Goal: Task Accomplishment & Management: Manage account settings

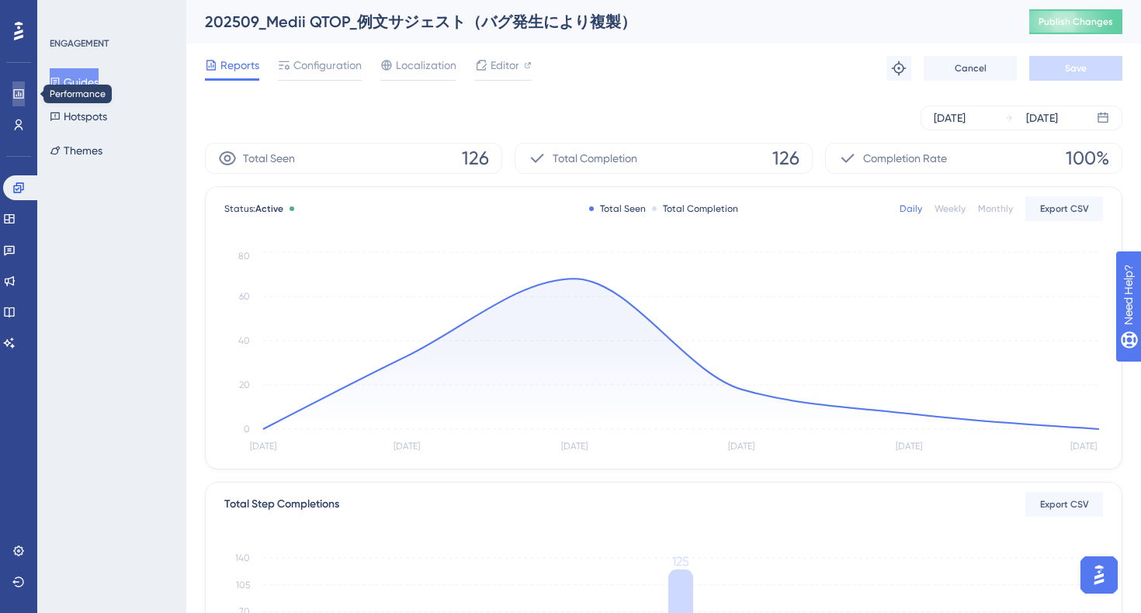
click at [12, 88] on link at bounding box center [18, 93] width 12 height 25
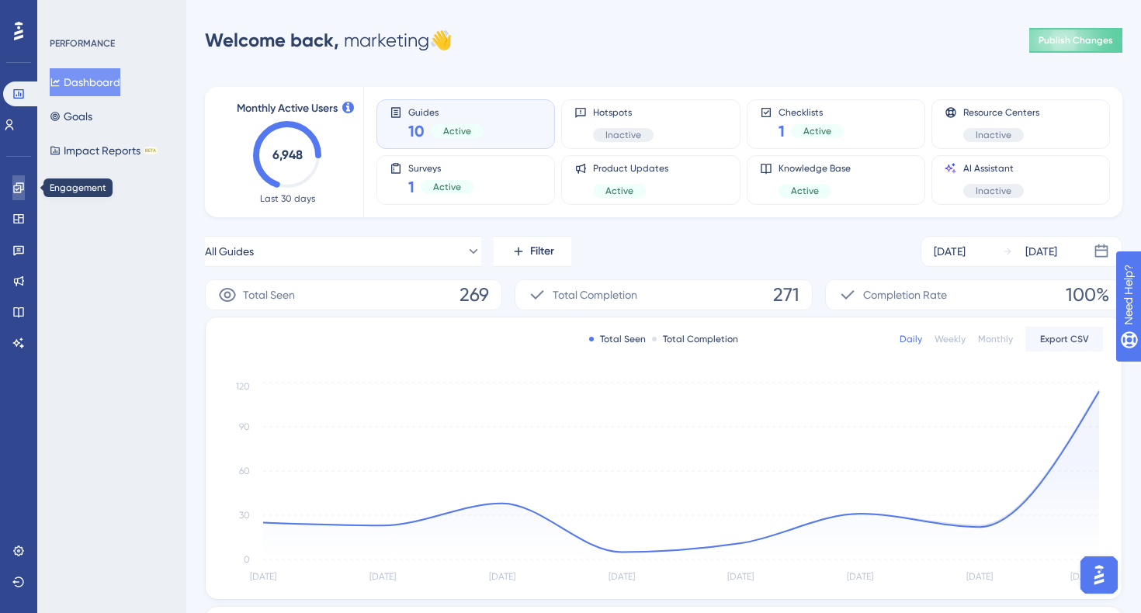
click at [16, 192] on icon at bounding box center [18, 188] width 12 height 12
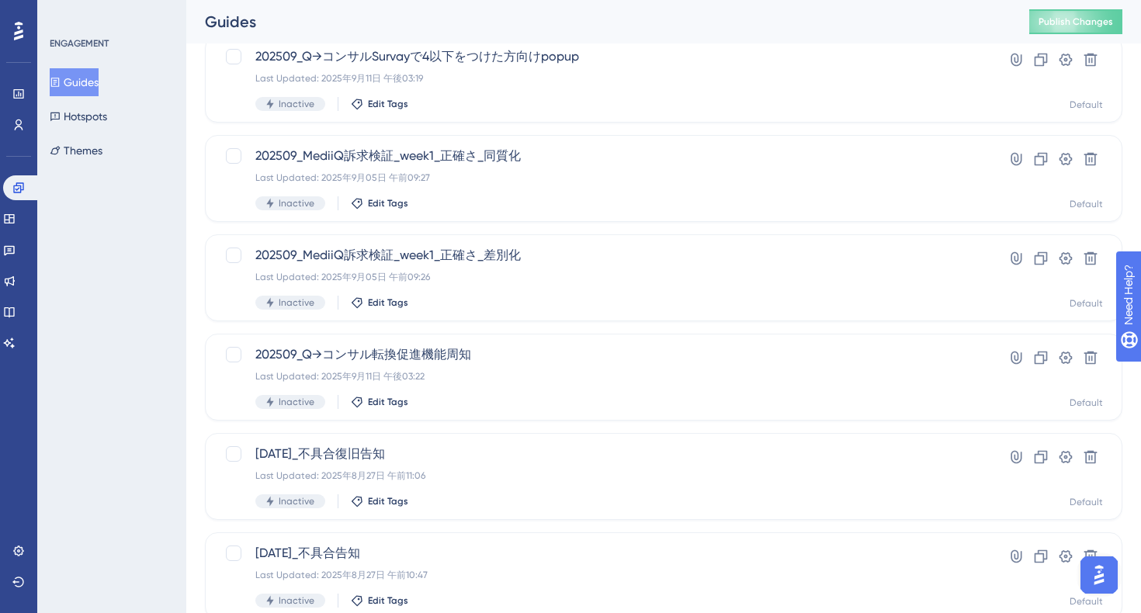
scroll to position [485, 0]
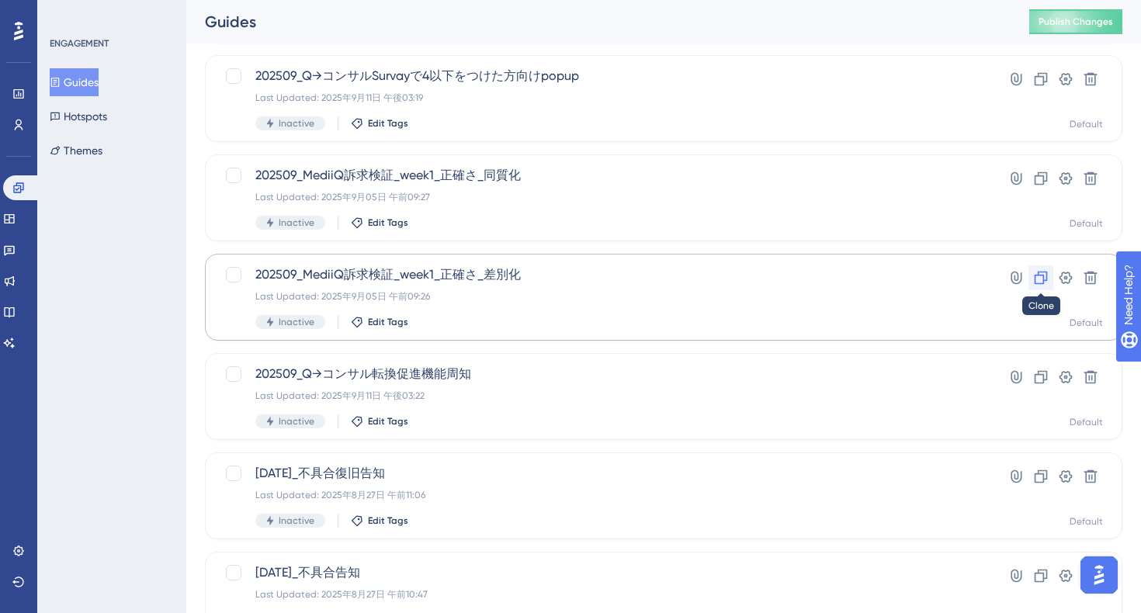
click at [1041, 282] on icon at bounding box center [1041, 278] width 16 height 16
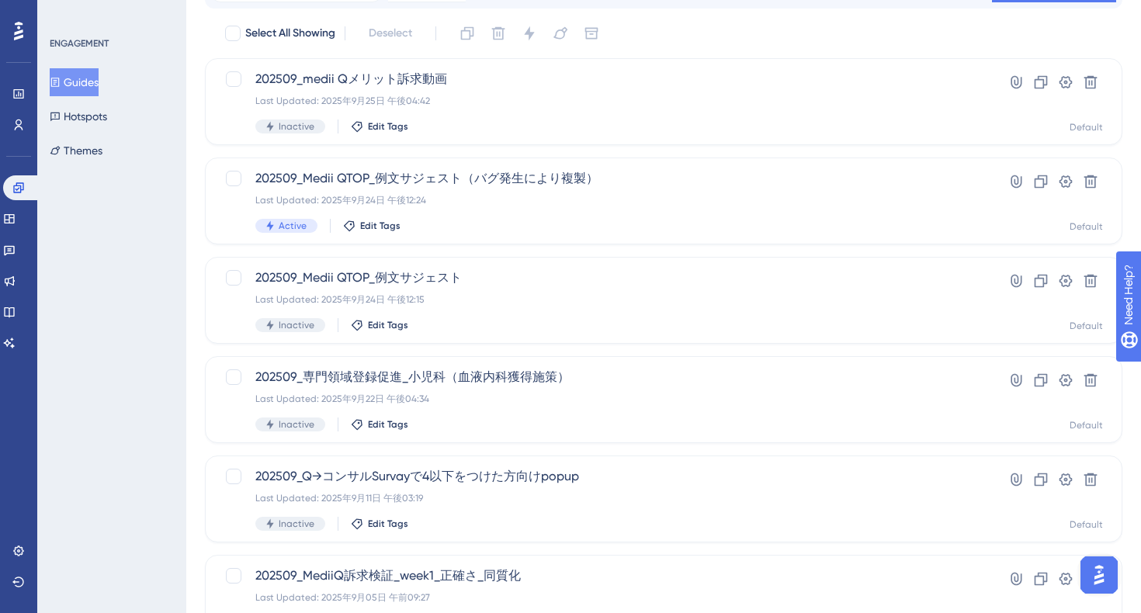
scroll to position [0, 0]
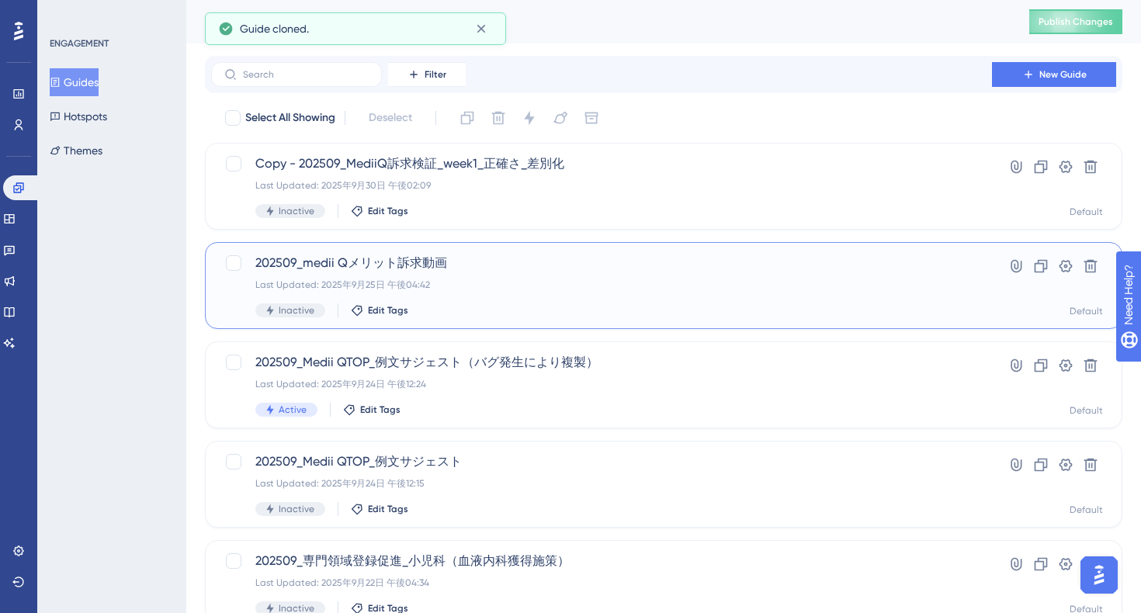
click at [597, 294] on div "202509_medii Qメリット訴求動画 Last Updated: 2025年9月25日 午後04:42 Inactive Edit Tags" at bounding box center [601, 286] width 692 height 64
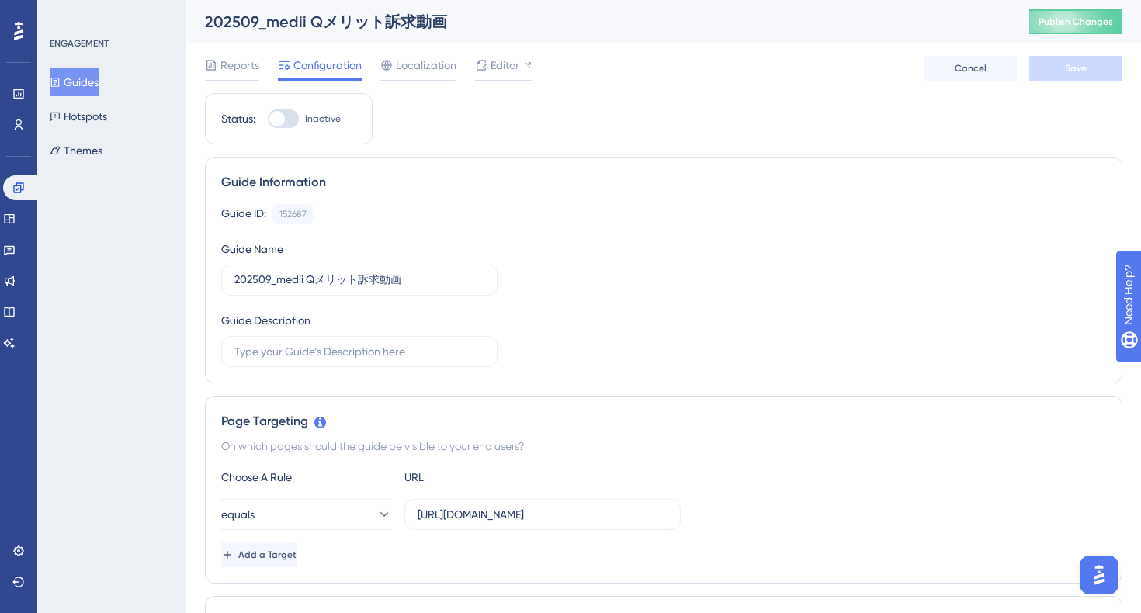
click at [89, 84] on button "Guides" at bounding box center [74, 82] width 49 height 28
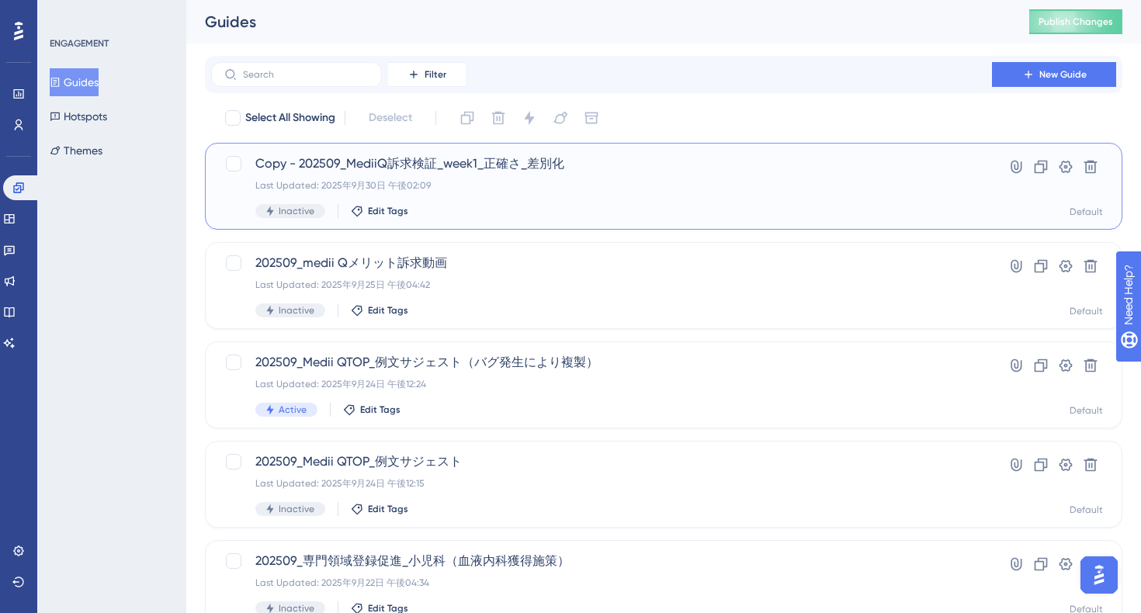
click at [518, 178] on div "Copy - 202509_MediiQ訴求検証_week1_正確さ_差別化 Last Updated: 2025年9月30日 午後02:09 Inactiv…" at bounding box center [601, 186] width 692 height 64
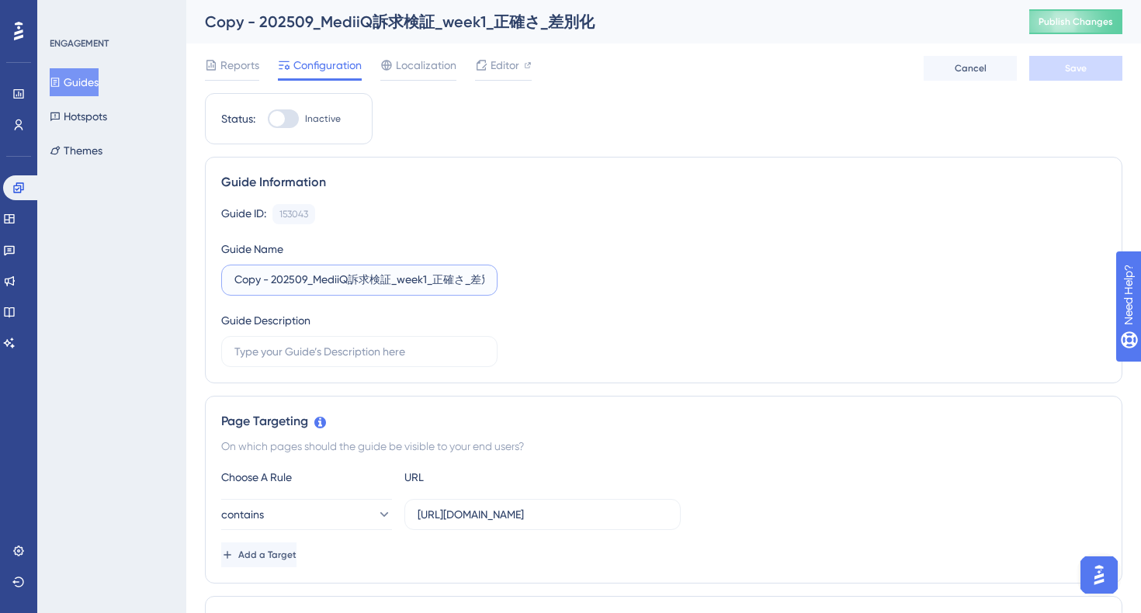
drag, startPoint x: 272, startPoint y: 282, endPoint x: 163, endPoint y: 274, distance: 109.7
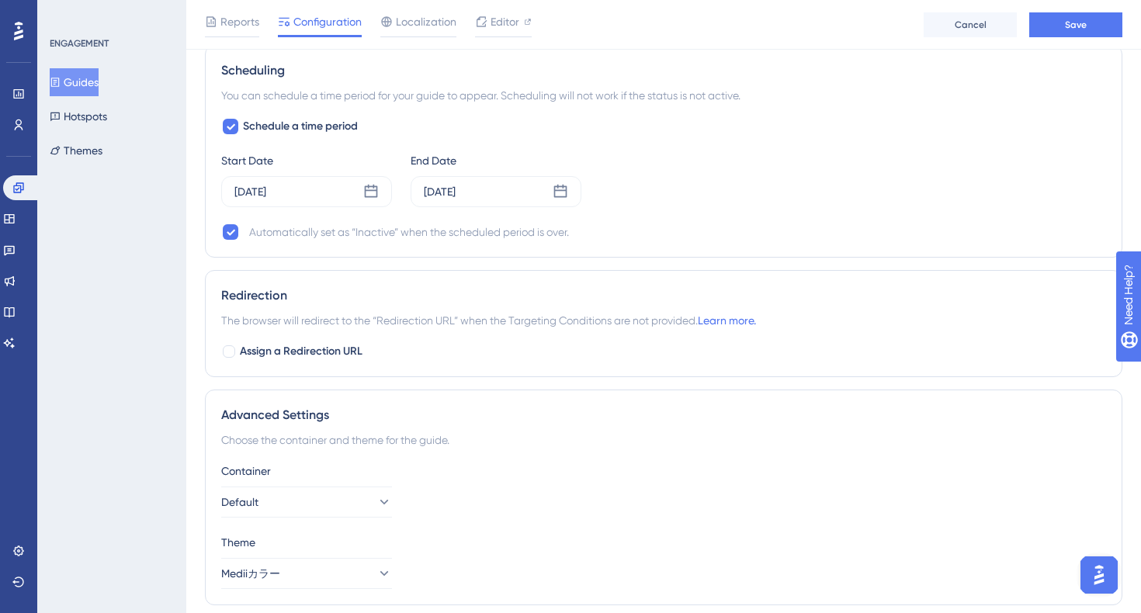
scroll to position [1232, 0]
type input "202510_MediiQ訴求検証_week2_ラクさ_差別化"
click at [234, 126] on icon at bounding box center [230, 126] width 9 height 12
checkbox input "false"
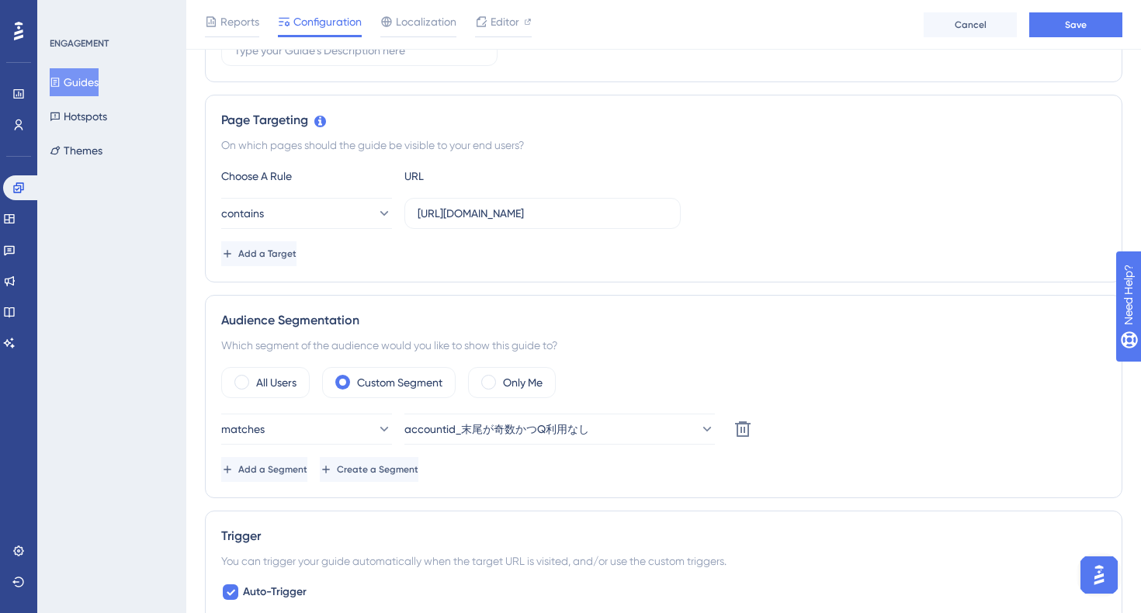
scroll to position [0, 0]
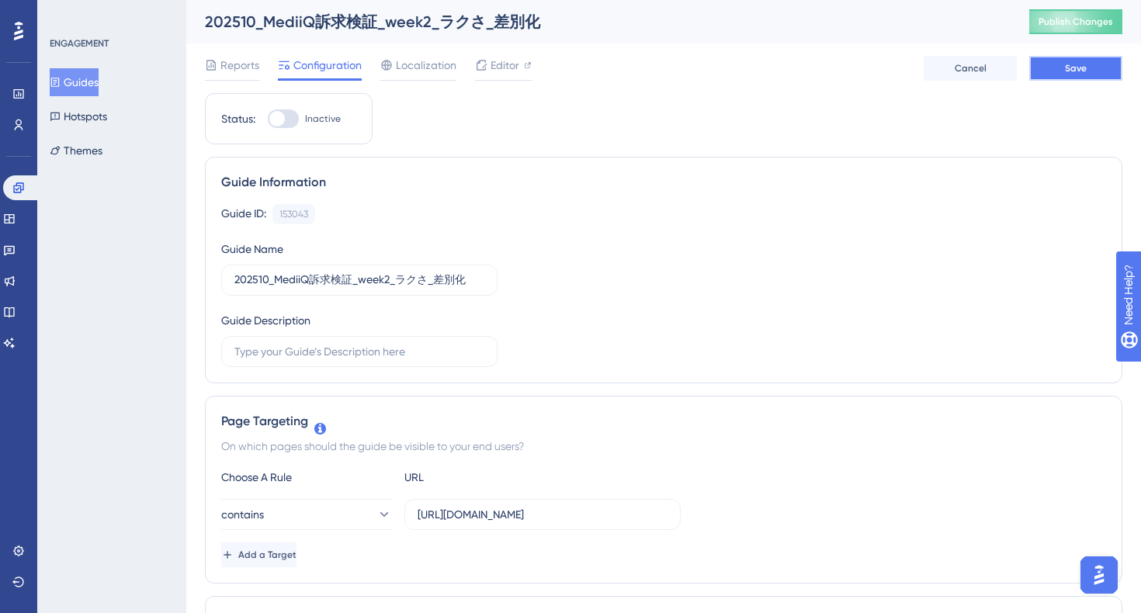
click at [1088, 67] on button "Save" at bounding box center [1075, 68] width 93 height 25
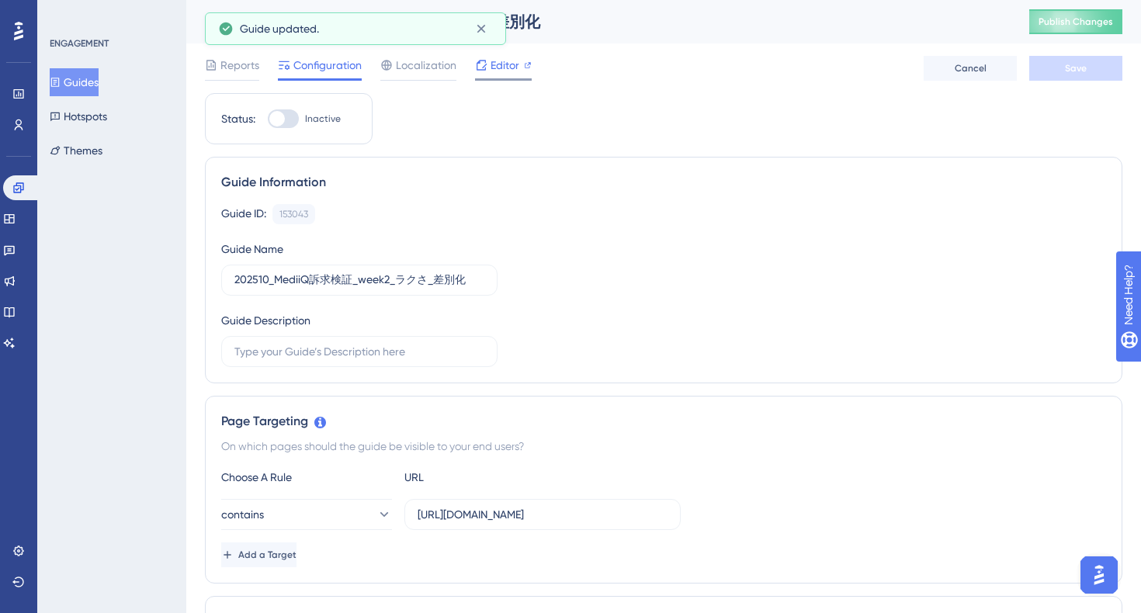
click at [508, 68] on span "Editor" at bounding box center [504, 65] width 29 height 19
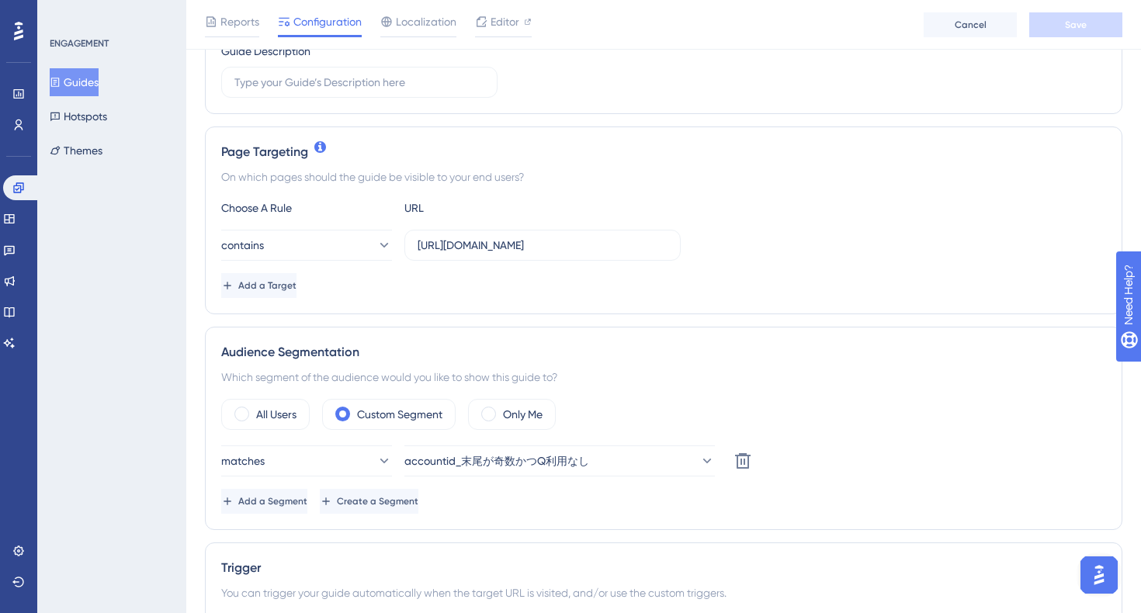
scroll to position [276, 0]
click at [456, 245] on input "https://e-consult.medii.jp/top" at bounding box center [543, 244] width 250 height 17
click at [598, 246] on input "https://e-consult.medii.jp/top" at bounding box center [543, 244] width 250 height 17
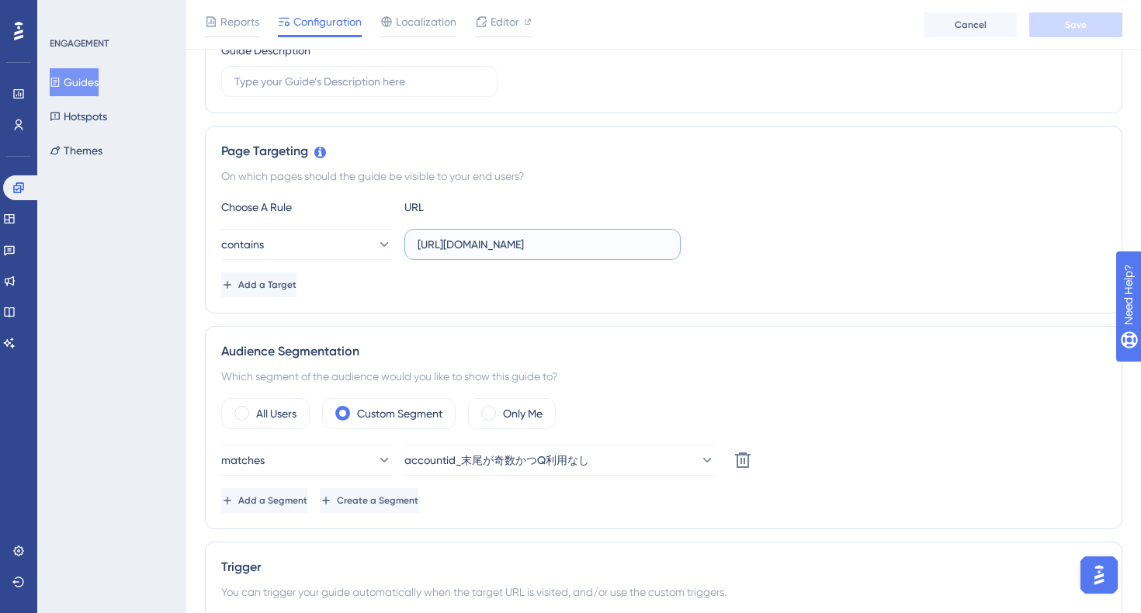
paste input "stg-"
type input "https://stg-e-consult.medii.jp/top"
click at [642, 295] on div "Add a Target" at bounding box center [663, 284] width 885 height 25
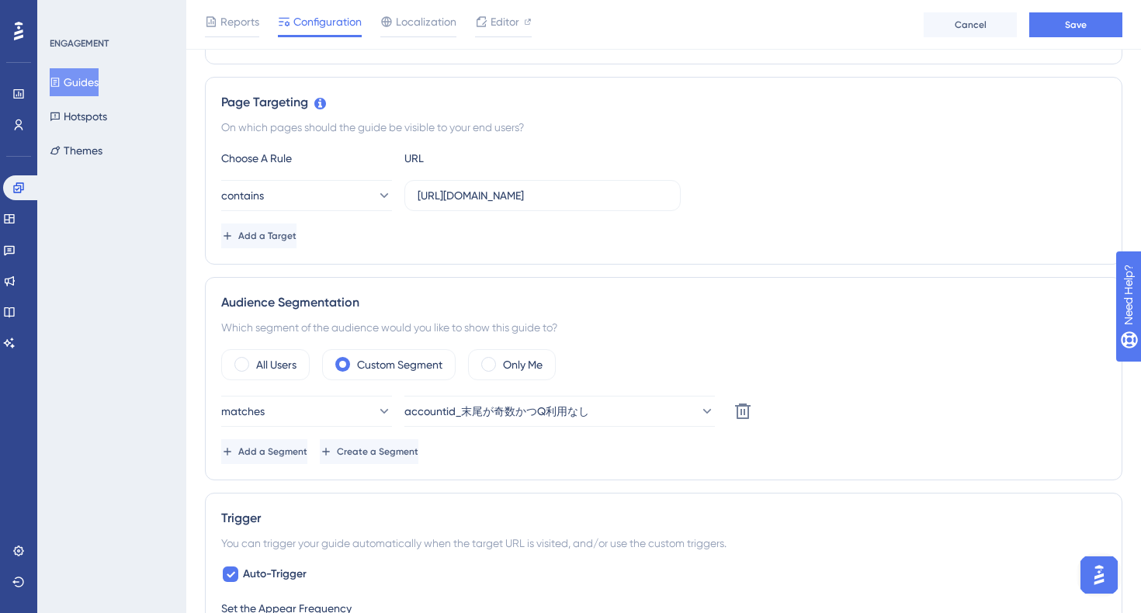
scroll to position [0, 0]
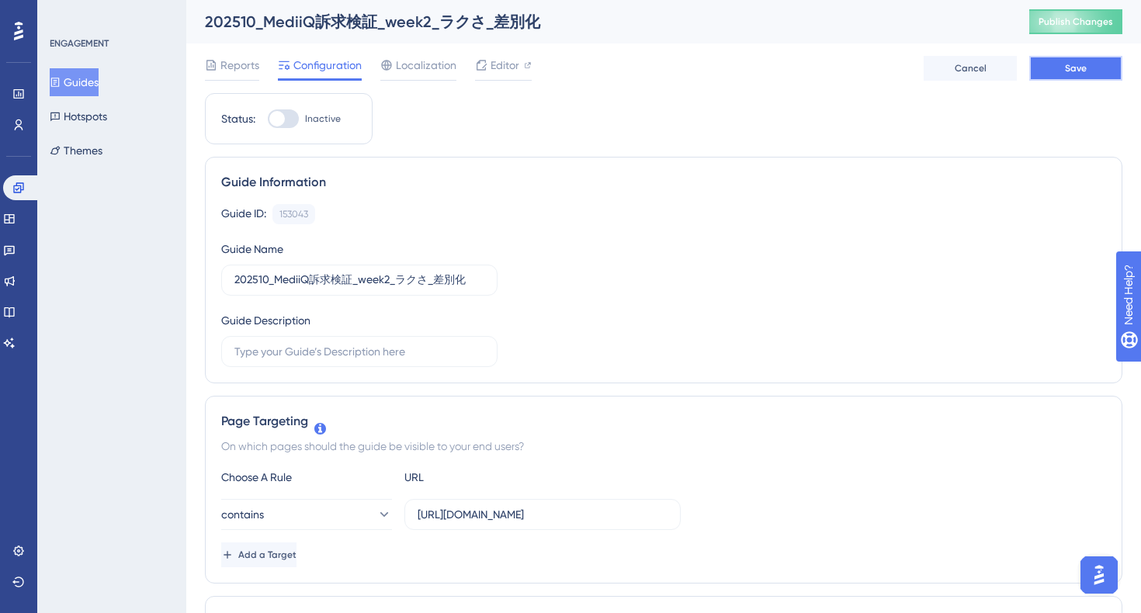
click at [1053, 75] on button "Save" at bounding box center [1075, 68] width 93 height 25
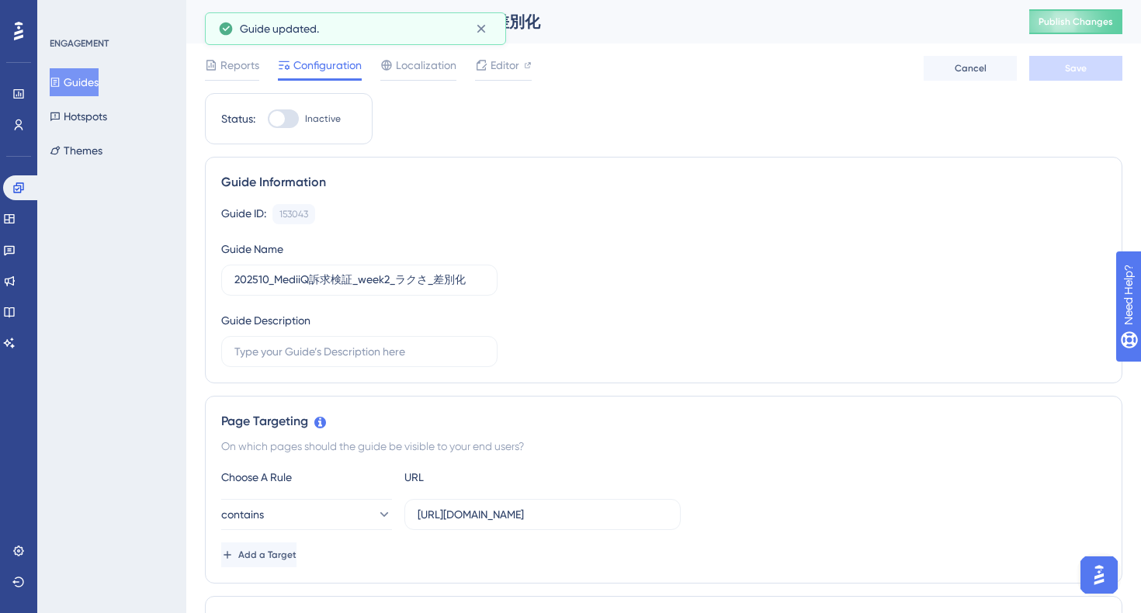
click at [98, 83] on button "Guides" at bounding box center [74, 82] width 49 height 28
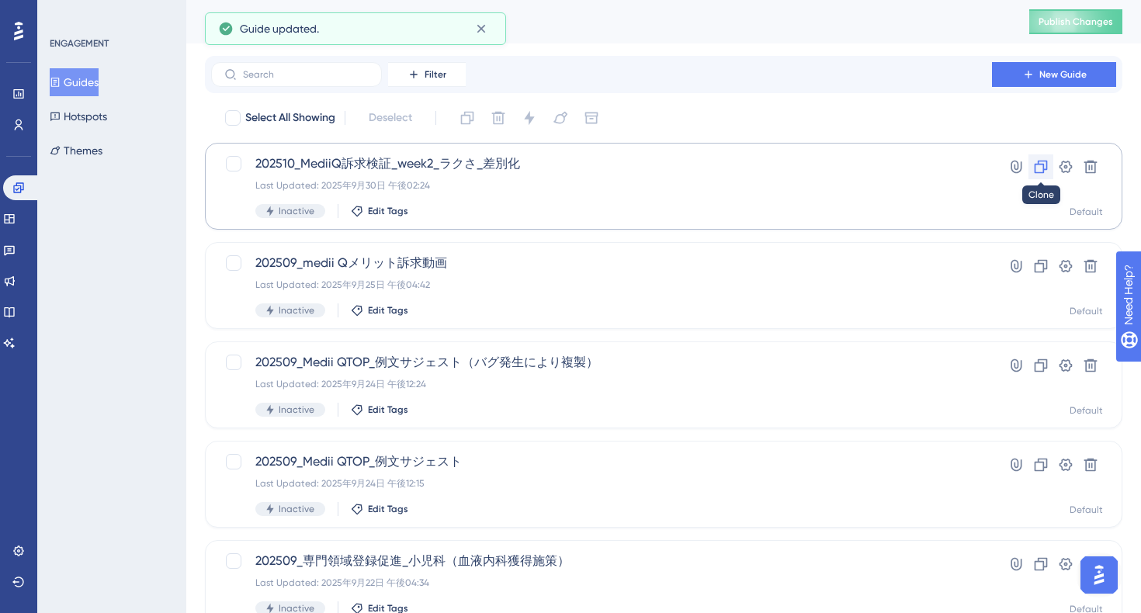
click at [1038, 163] on icon at bounding box center [1040, 167] width 13 height 13
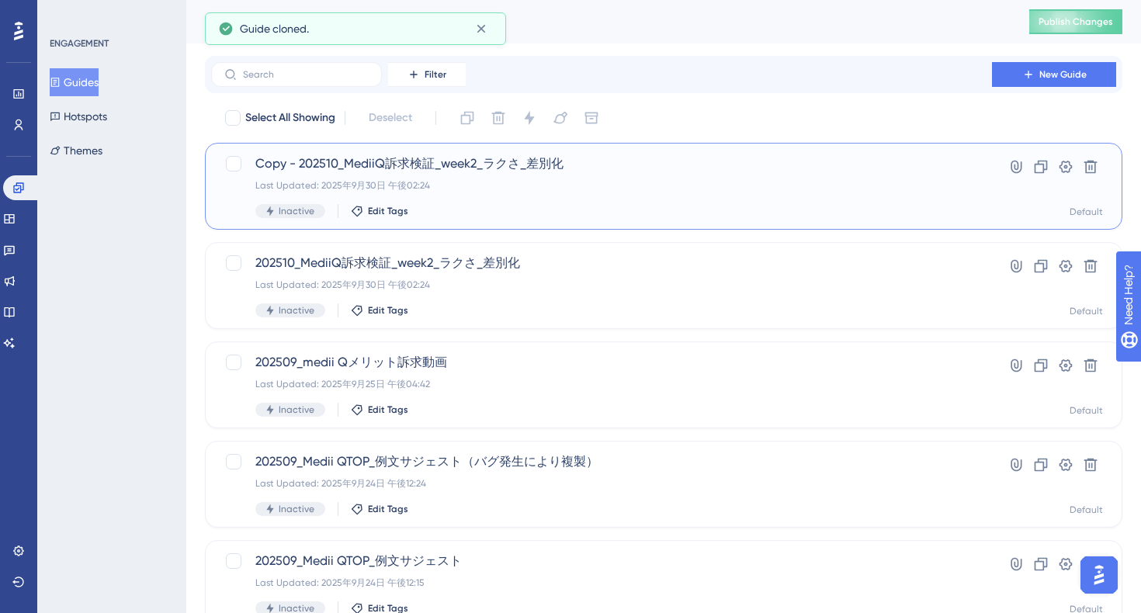
click at [688, 175] on div "Copy - 202510_MediiQ訴求検証_week2_ラクさ_差別化 Last Updated: 2025年9月30日 午後02:24 Inactiv…" at bounding box center [601, 186] width 692 height 64
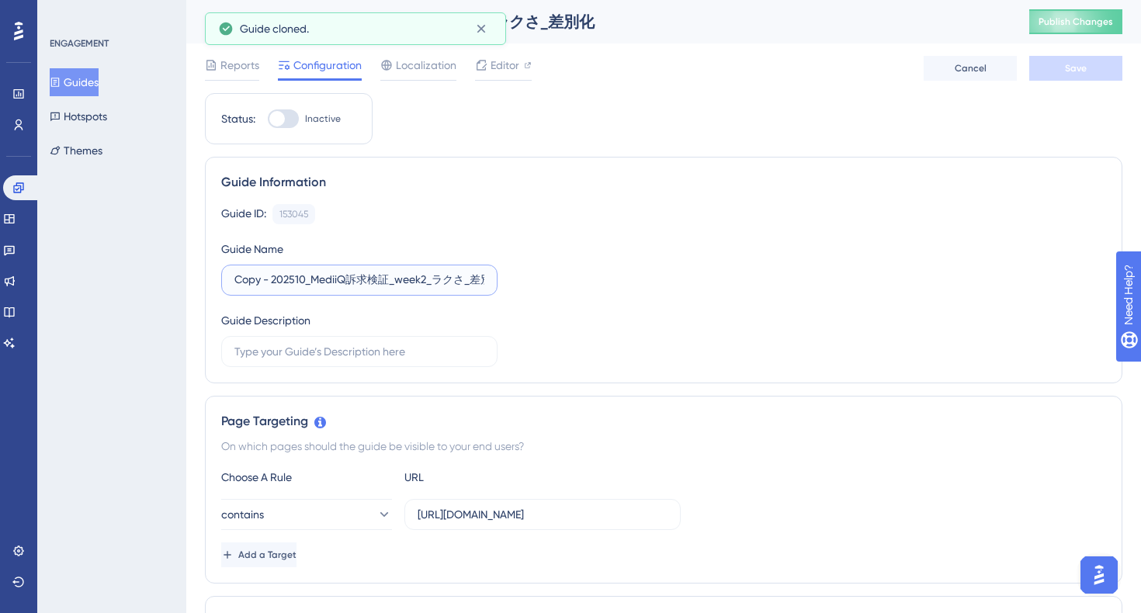
drag, startPoint x: 273, startPoint y: 282, endPoint x: 185, endPoint y: 282, distance: 87.7
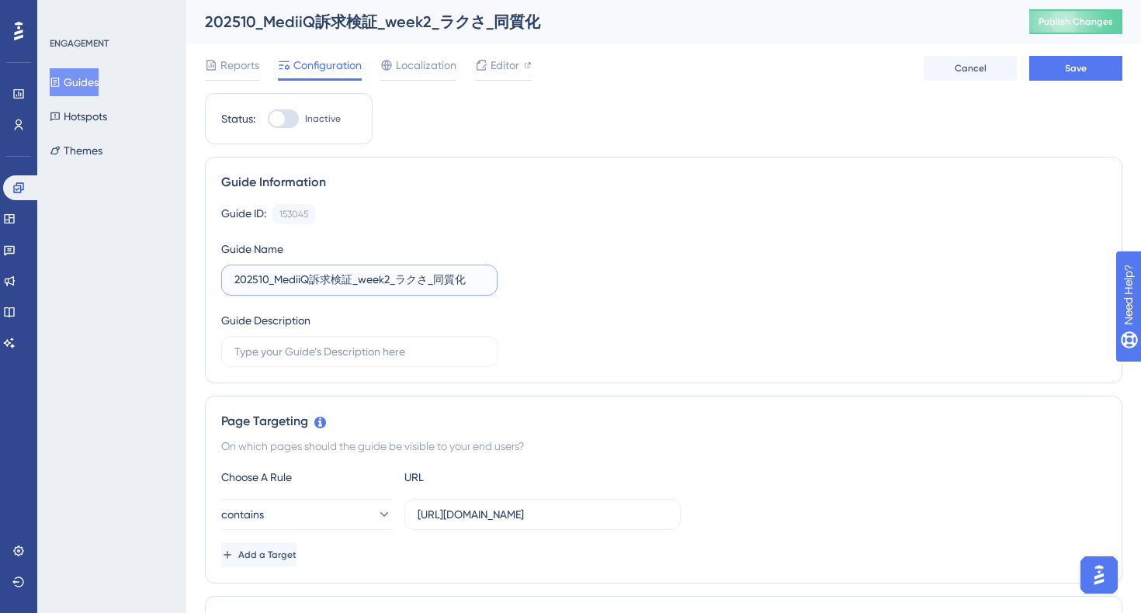
type input "202510_MediiQ訴求検証_week2_ラクさ_同質化"
click at [764, 278] on div "Guide ID: 153045 Copy Guide Name 202510_MediiQ訴求検証_week2_ラクさ_同質化 Guide Descript…" at bounding box center [663, 285] width 885 height 163
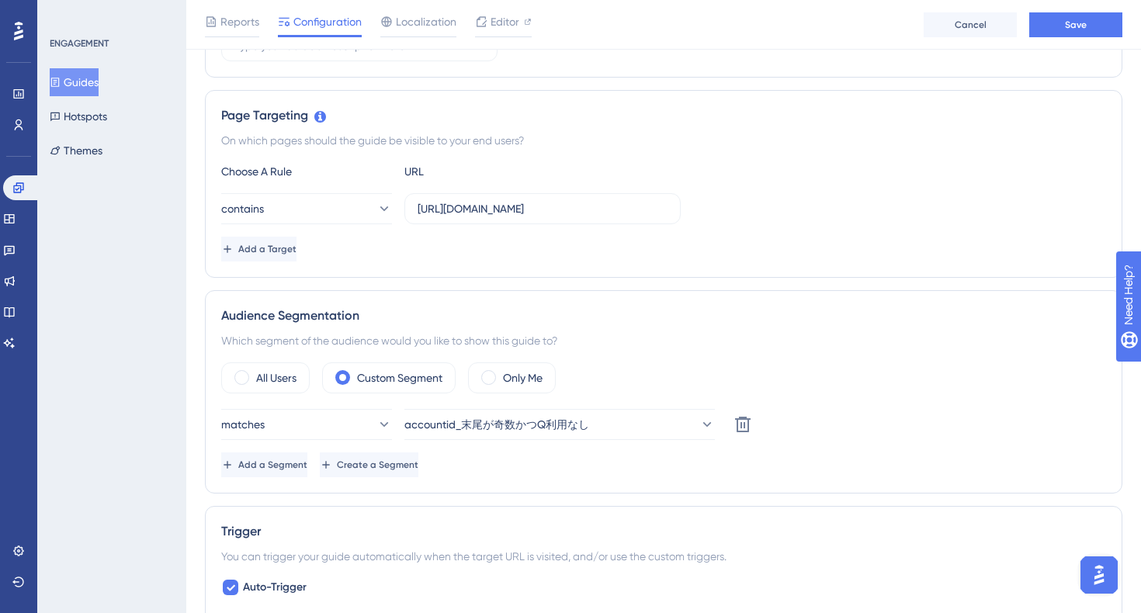
scroll to position [321, 0]
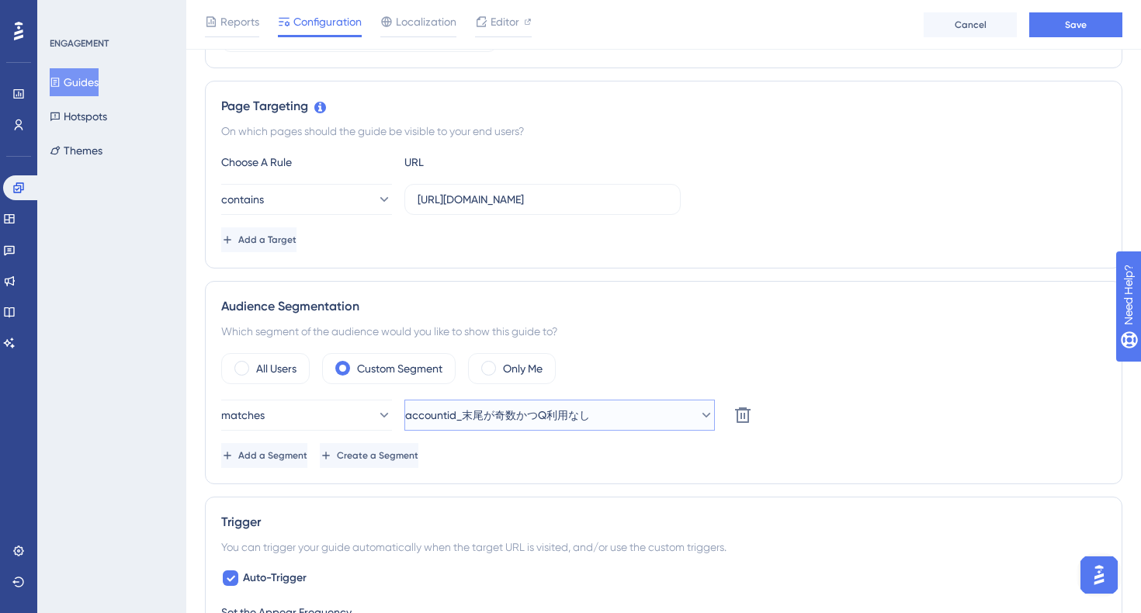
click at [623, 411] on button "accountid_末尾が奇数かつQ利用なし" at bounding box center [559, 415] width 310 height 31
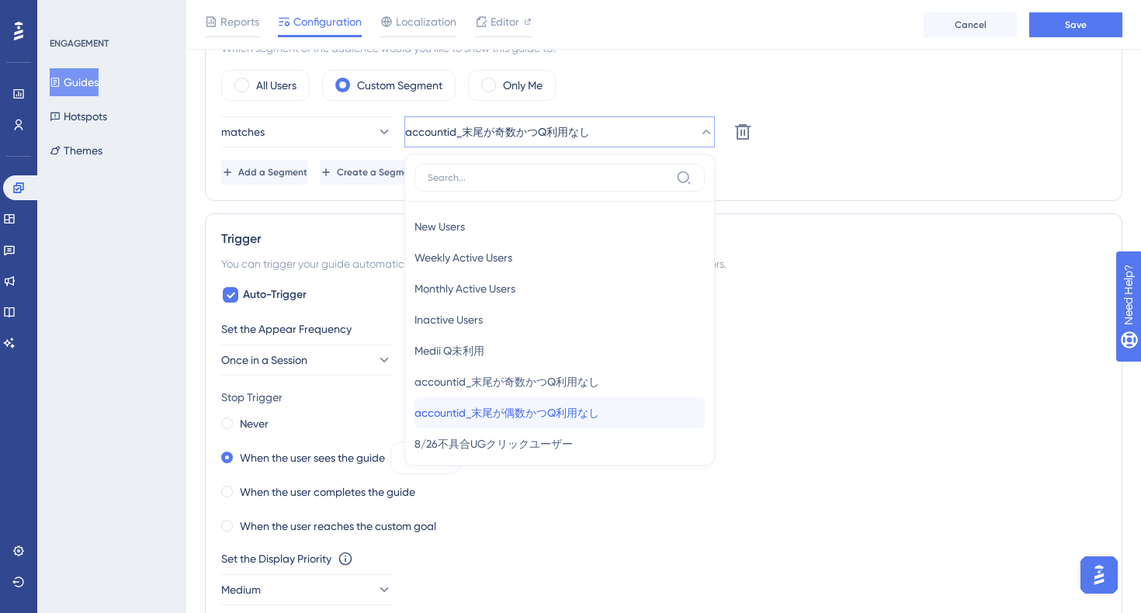
click at [623, 411] on div "accountid_末尾が偶数かつQ利用なし accountid_末尾が偶数かつQ利用なし" at bounding box center [559, 412] width 290 height 31
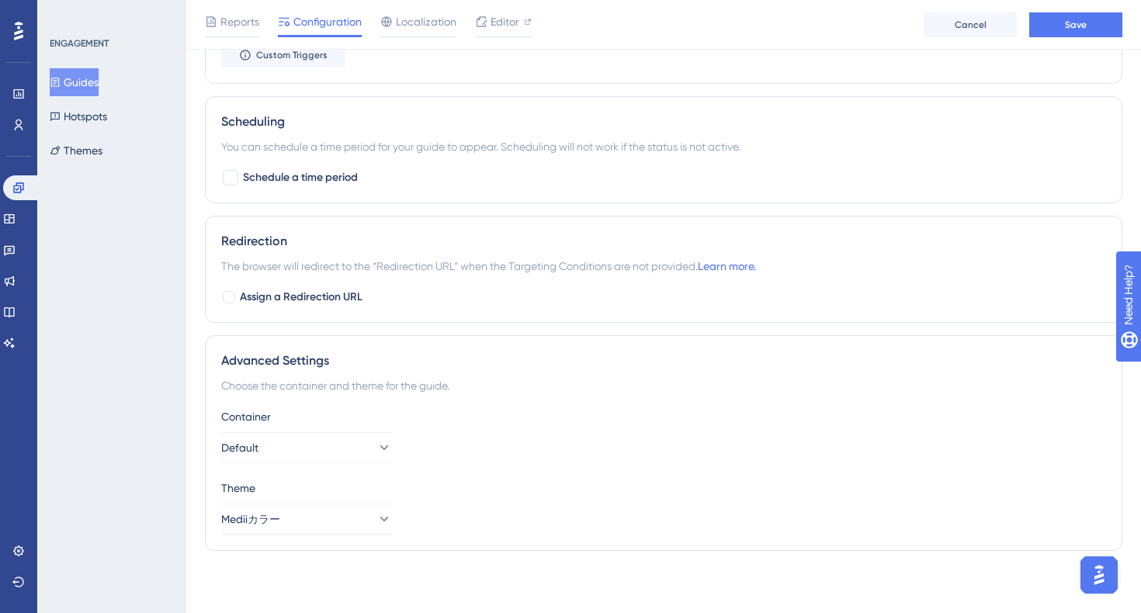
scroll to position [0, 0]
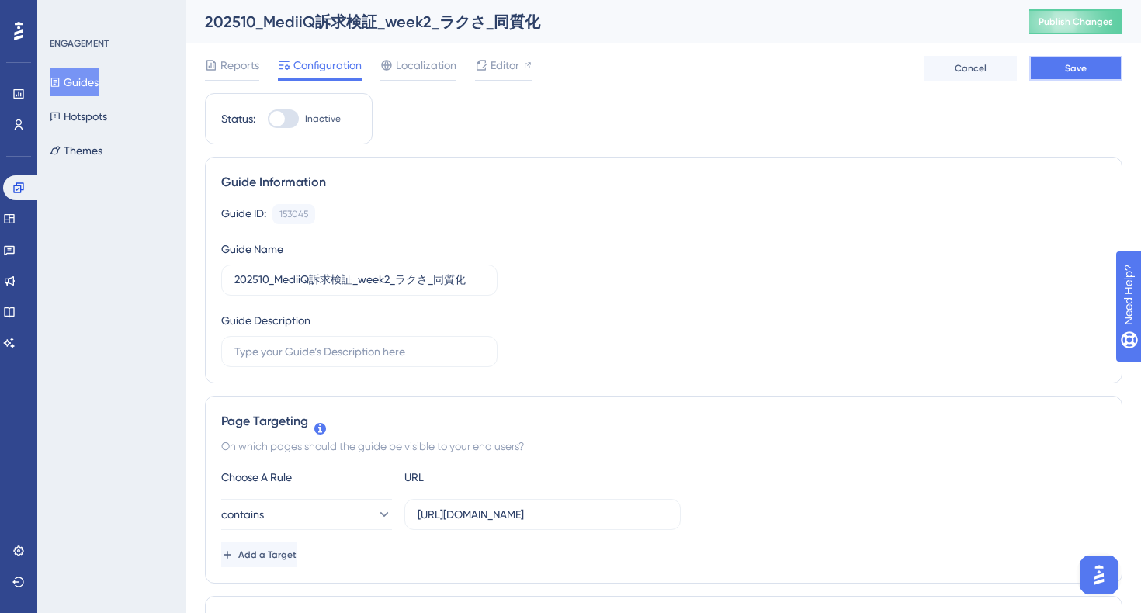
click at [1065, 74] on span "Save" at bounding box center [1076, 68] width 22 height 12
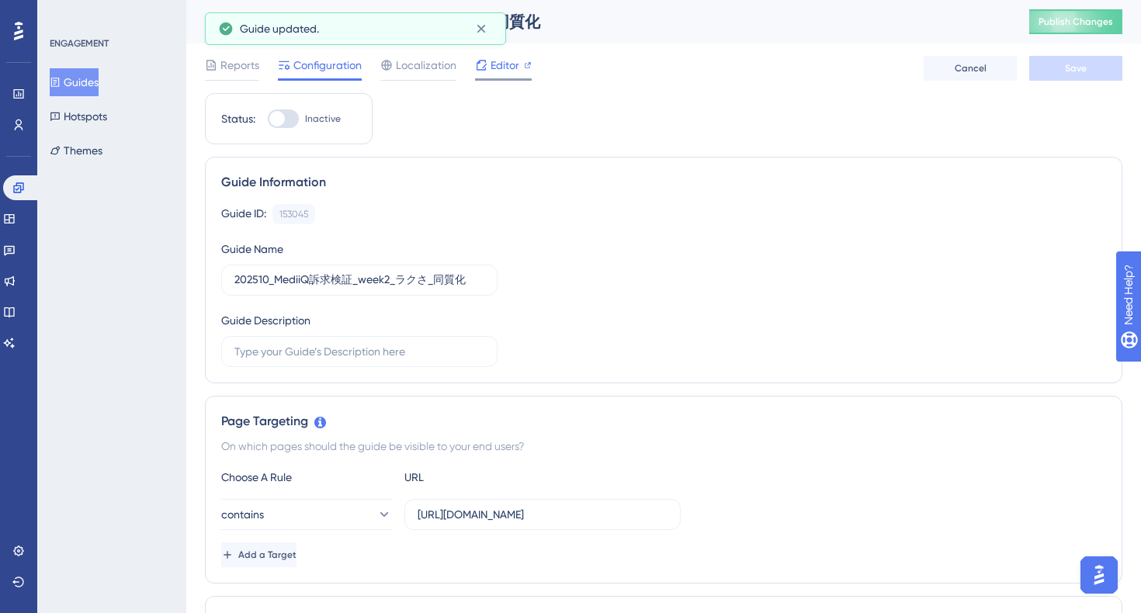
click at [505, 66] on span "Editor" at bounding box center [504, 65] width 29 height 19
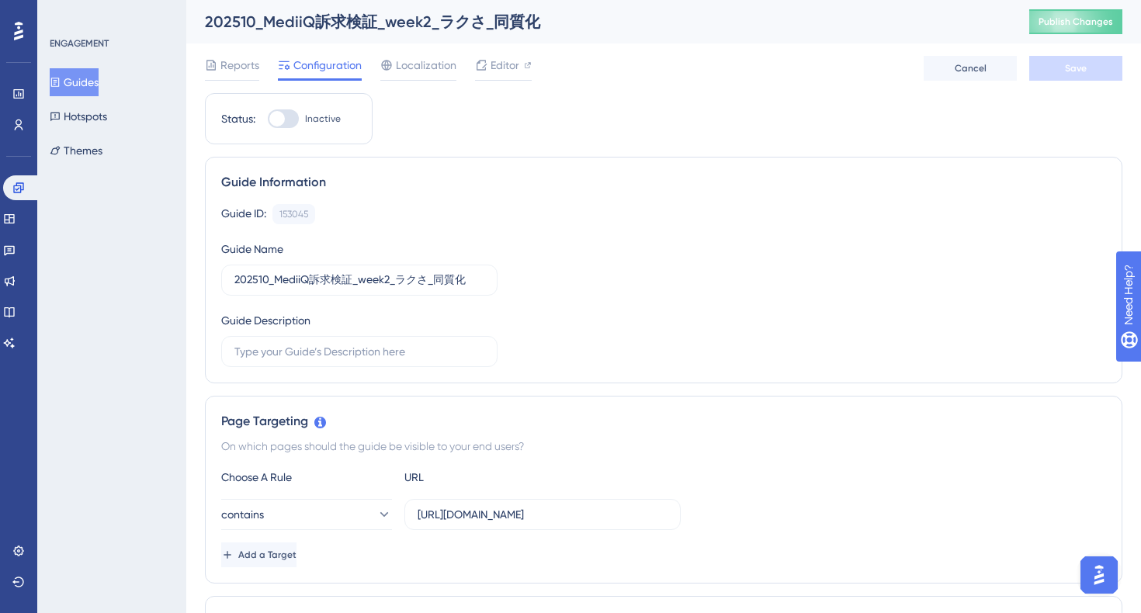
click at [369, 20] on div "202510_MediiQ訴求検証_week2_ラクさ_同質化" at bounding box center [597, 22] width 785 height 22
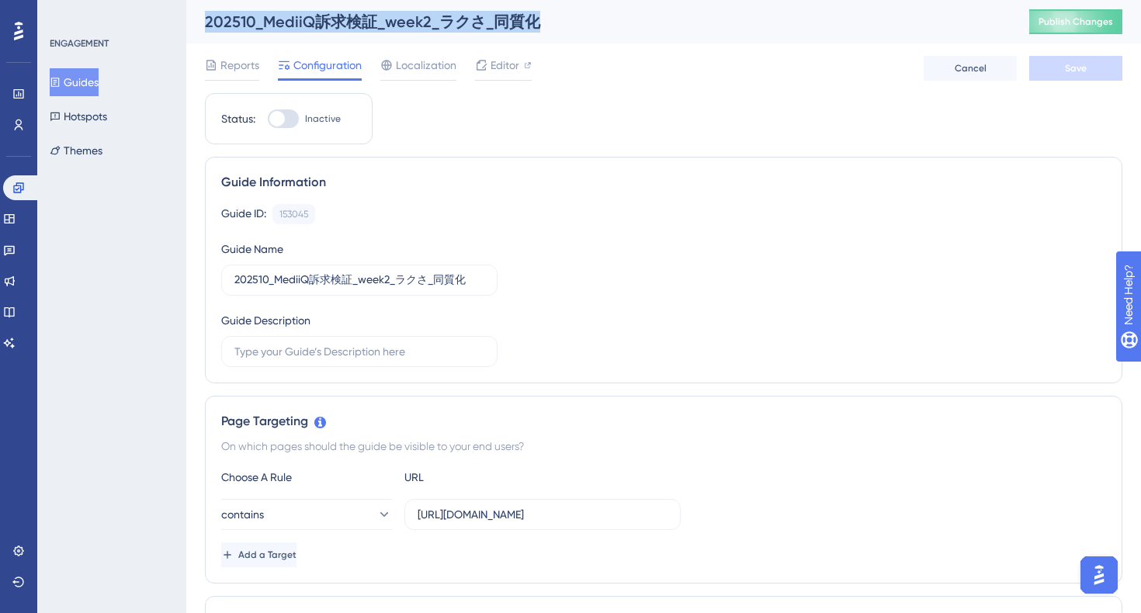
copy div "202510_MediiQ訴求検証_week2_ラクさ_同質化"
click at [88, 81] on button "Guides" at bounding box center [74, 82] width 49 height 28
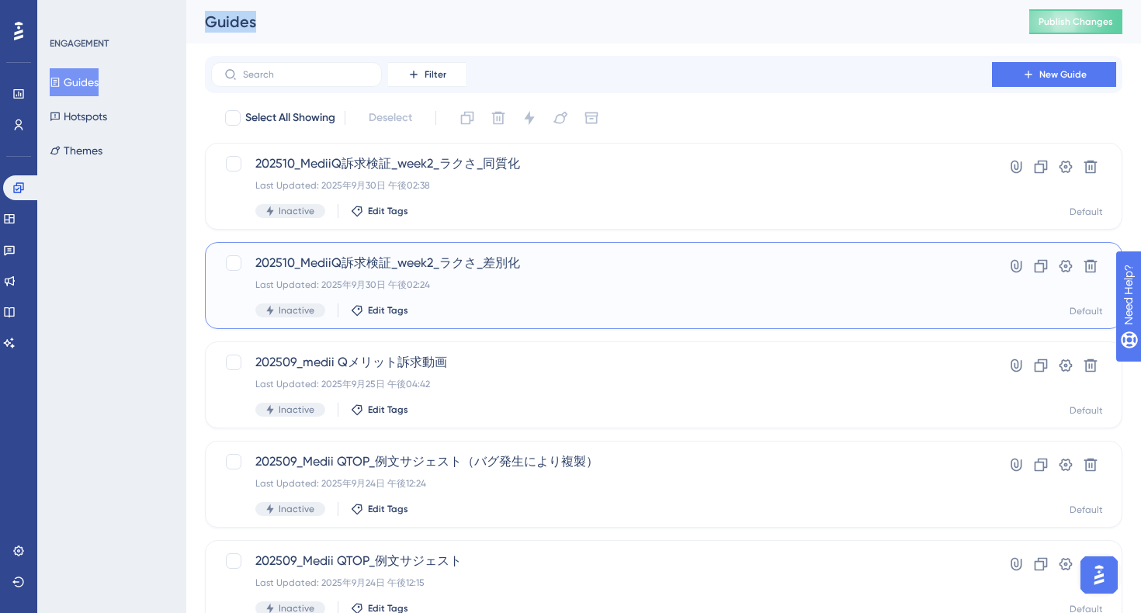
click at [480, 267] on span "202510_MediiQ訴求検証_week2_ラクさ_差別化" at bounding box center [601, 263] width 692 height 19
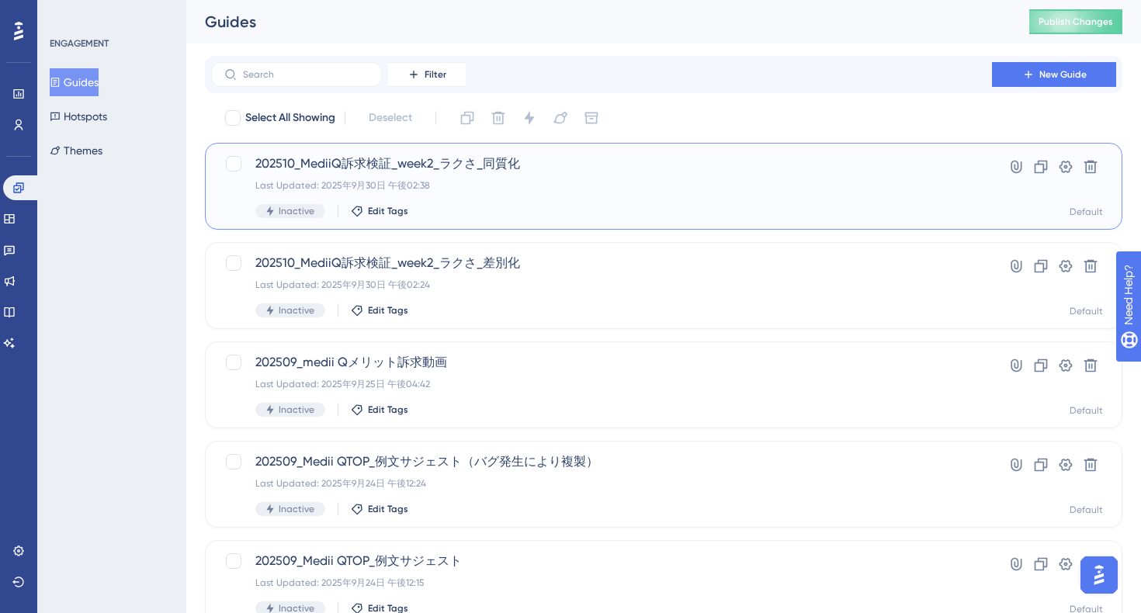
click at [552, 196] on div "202510_MediiQ訴求検証_week2_ラクさ_同質化 Last Updated: 2025年9月30日 午後02:38 Inactive Edit …" at bounding box center [601, 186] width 692 height 64
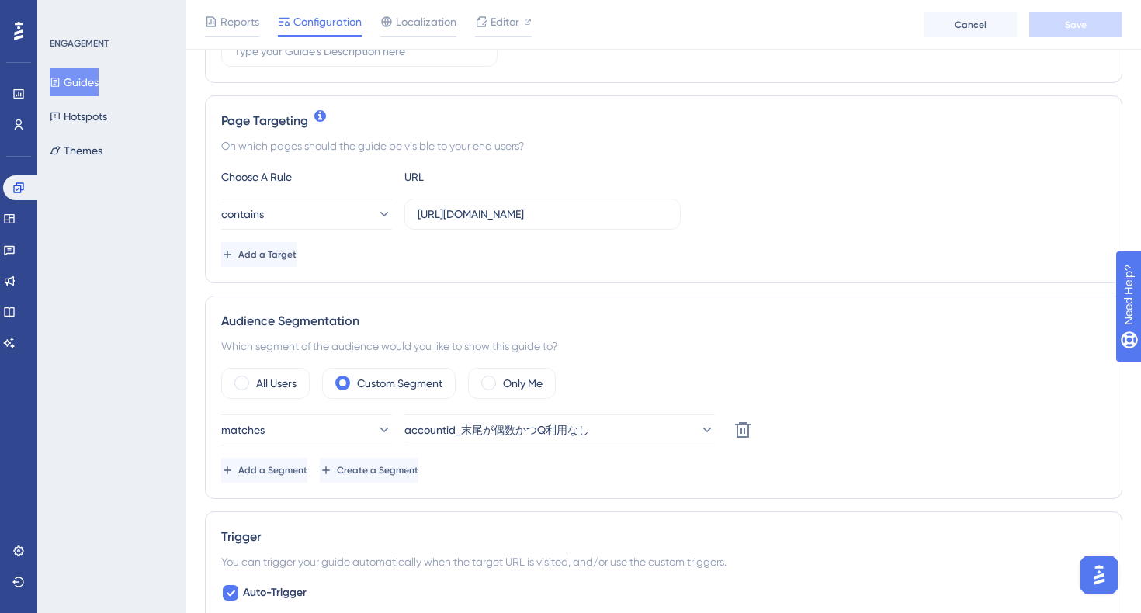
scroll to position [307, 0]
click at [279, 390] on label "All Users" at bounding box center [276, 382] width 40 height 19
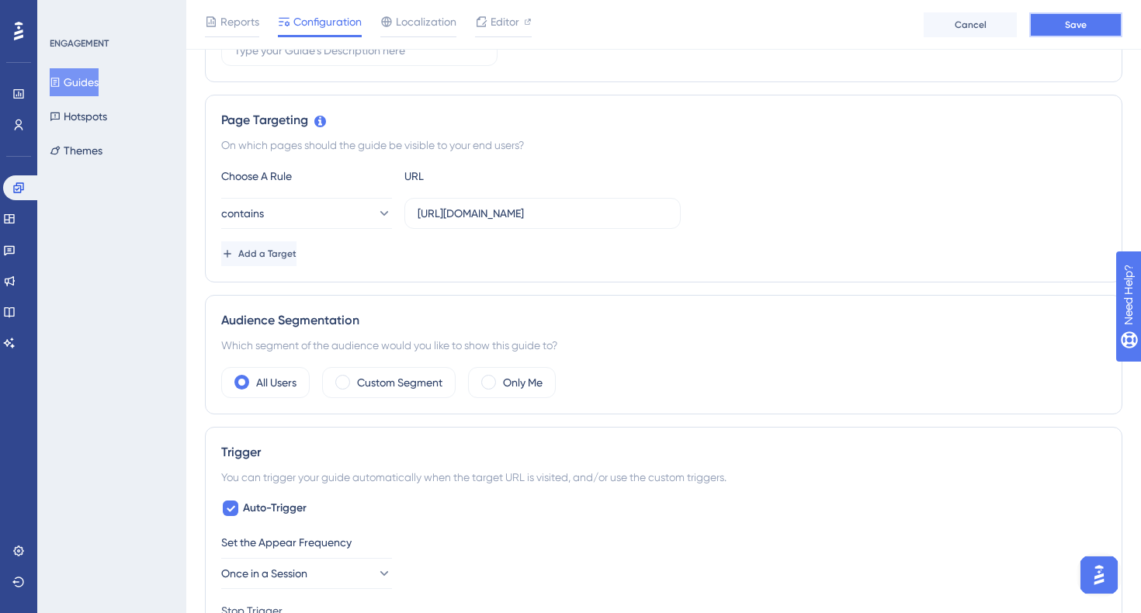
click at [1076, 29] on span "Save" at bounding box center [1076, 25] width 22 height 12
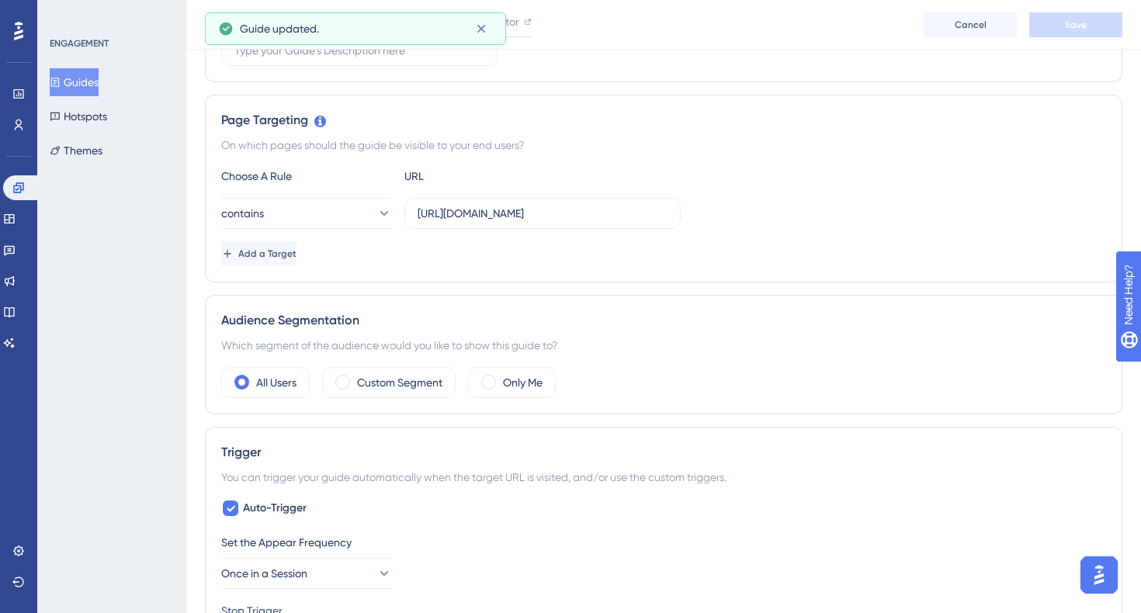
click at [96, 81] on button "Guides" at bounding box center [74, 82] width 49 height 28
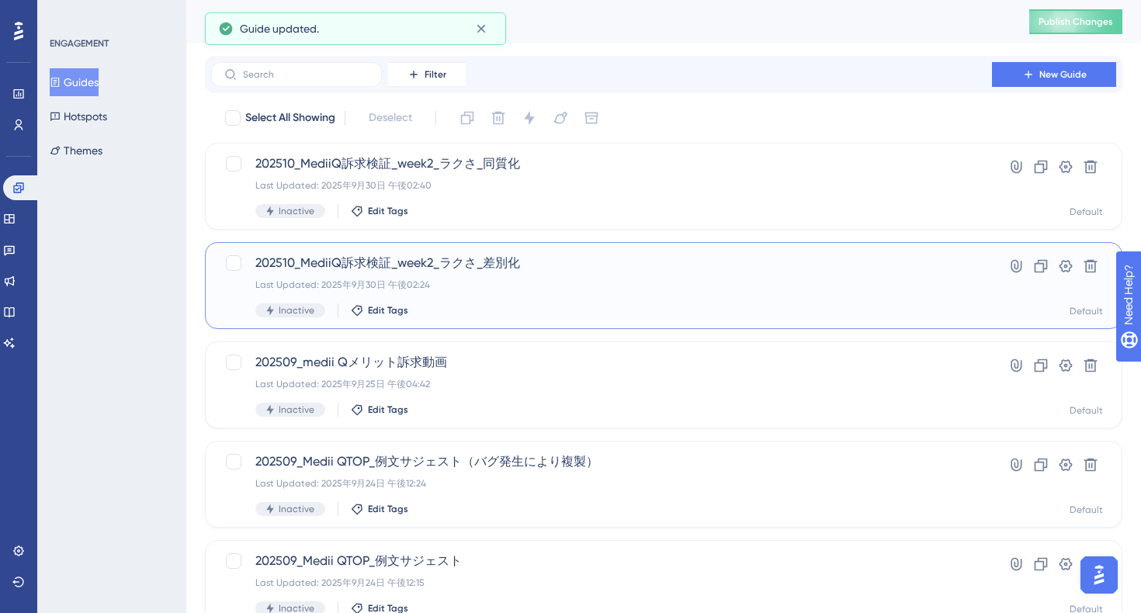
click at [652, 282] on div "Last Updated: 2025年9月30日 午後02:24" at bounding box center [601, 285] width 692 height 12
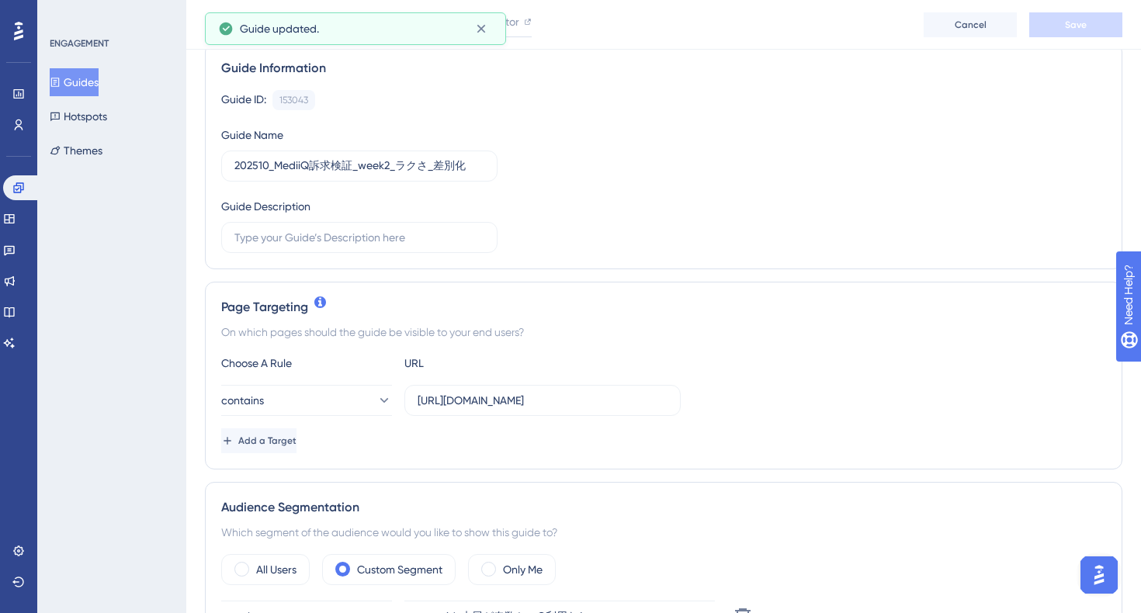
scroll to position [351, 0]
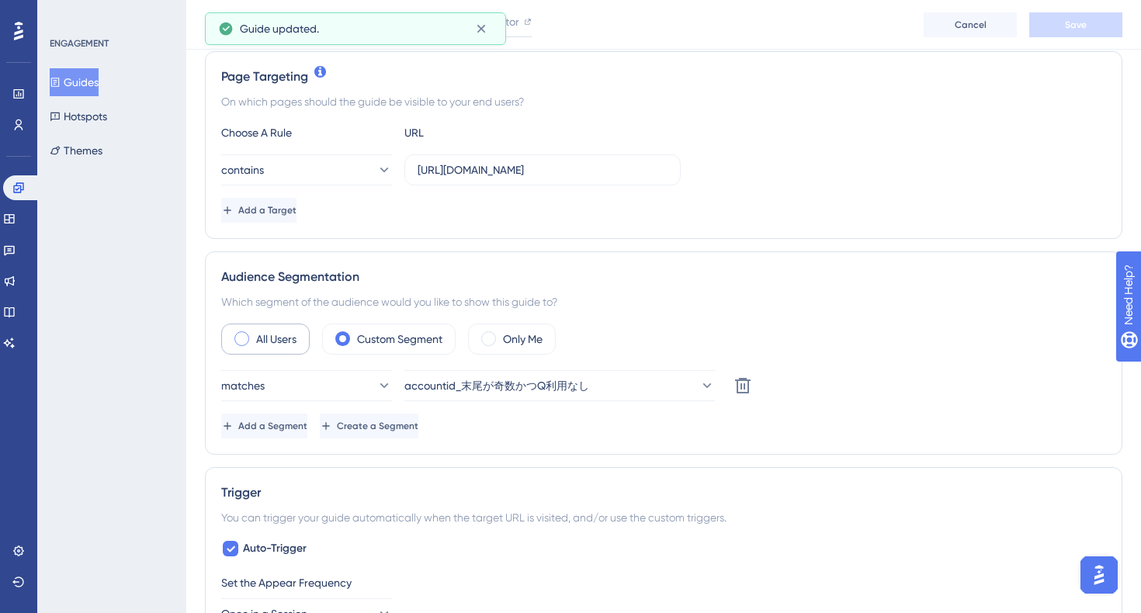
click at [278, 341] on label "All Users" at bounding box center [276, 339] width 40 height 19
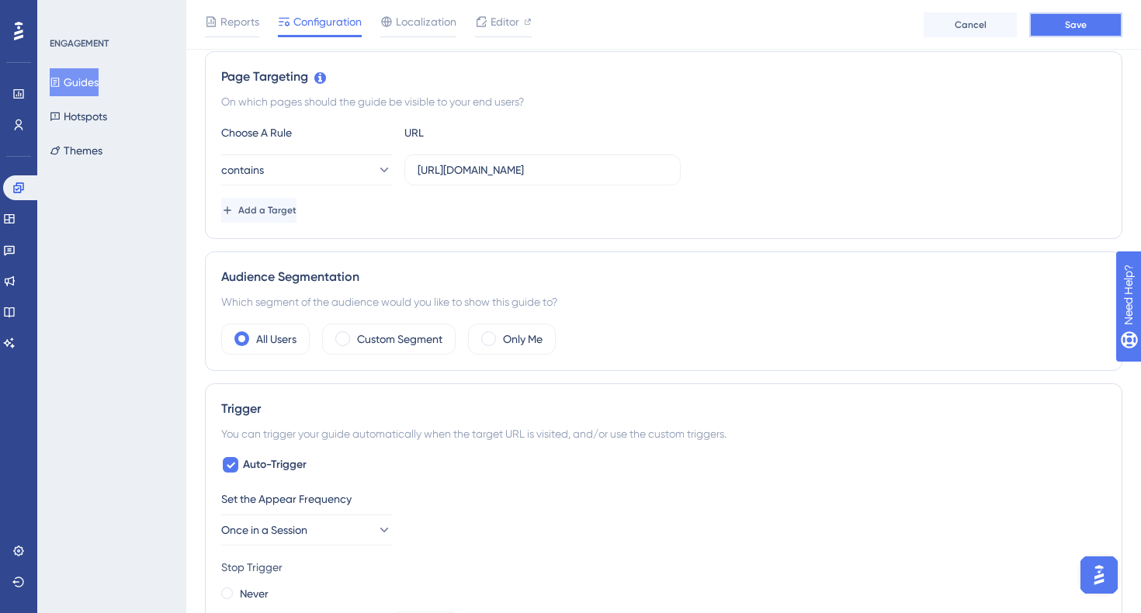
click at [1066, 29] on span "Save" at bounding box center [1076, 25] width 22 height 12
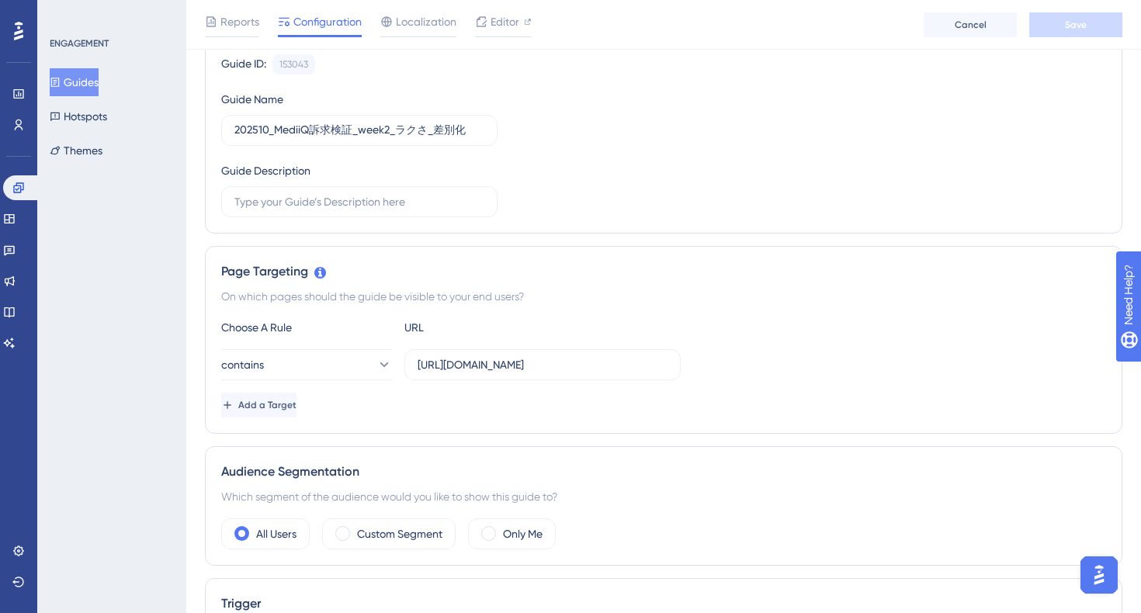
scroll to position [155, 0]
click at [623, 370] on input "https://stg-e-consult.medii.jp/top" at bounding box center [543, 365] width 250 height 17
click at [288, 411] on span "Add a Target" at bounding box center [269, 406] width 58 height 12
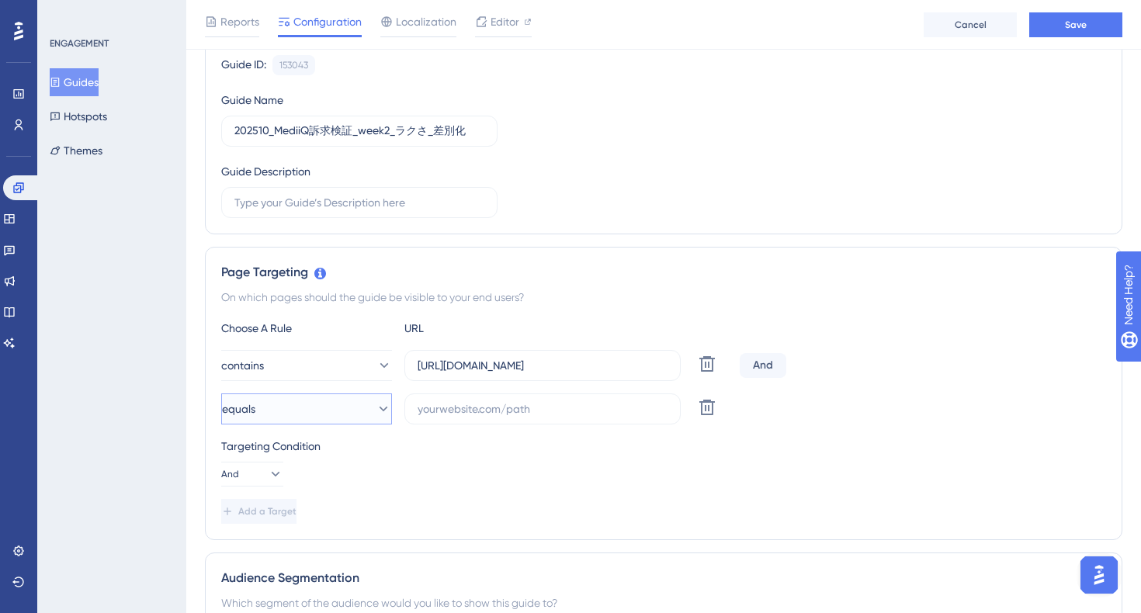
click at [352, 415] on button "equals" at bounding box center [306, 408] width 171 height 31
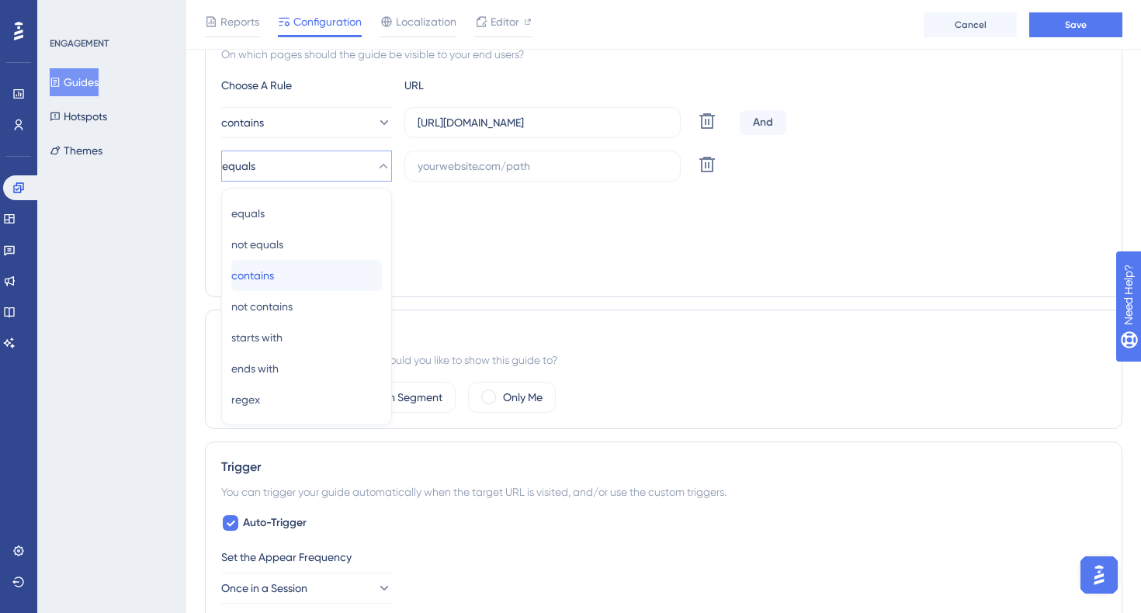
click at [308, 281] on div "contains contains" at bounding box center [306, 275] width 151 height 31
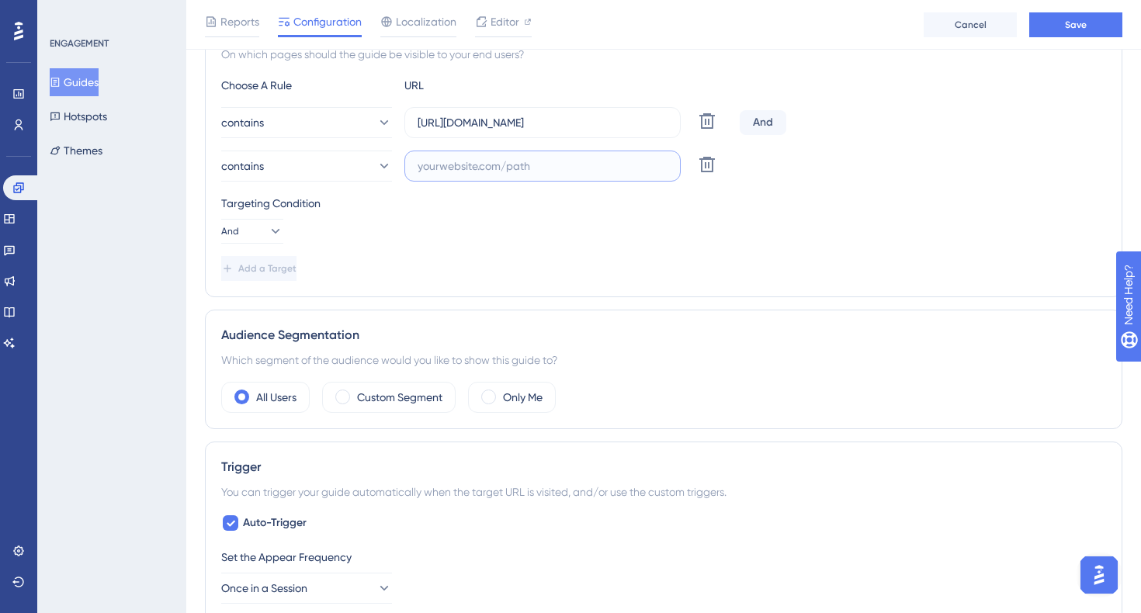
click at [510, 171] on input "text" at bounding box center [543, 166] width 250 height 17
paste input "20251001_usgd_ai_1_gen_spn_qtest-w2-b"
click at [617, 232] on div "Targeting Condition And" at bounding box center [663, 219] width 885 height 50
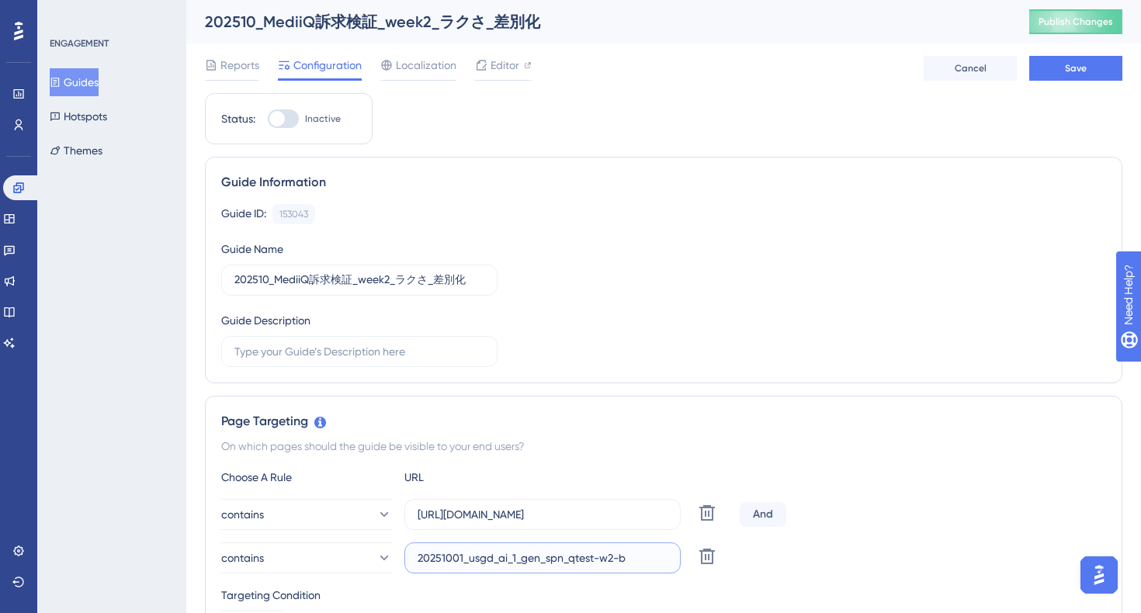
click at [477, 561] on input "20251001_usgd_ai_1_gen_spn_qtest-w2-b" at bounding box center [543, 557] width 250 height 17
paste input "https://e-consult.medii.jp/ai-assistant"
paste input "a"
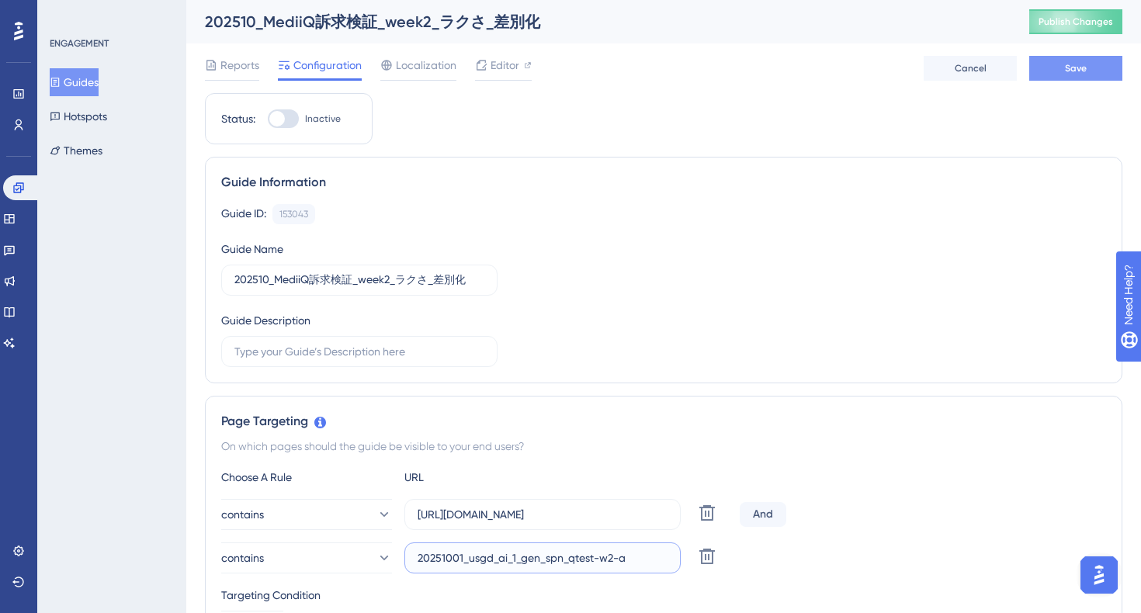
type input "20251001_usgd_ai_1_gen_spn_qtest-w2-a"
click at [1075, 66] on span "Save" at bounding box center [1076, 68] width 22 height 12
click at [89, 85] on button "Guides" at bounding box center [74, 82] width 49 height 28
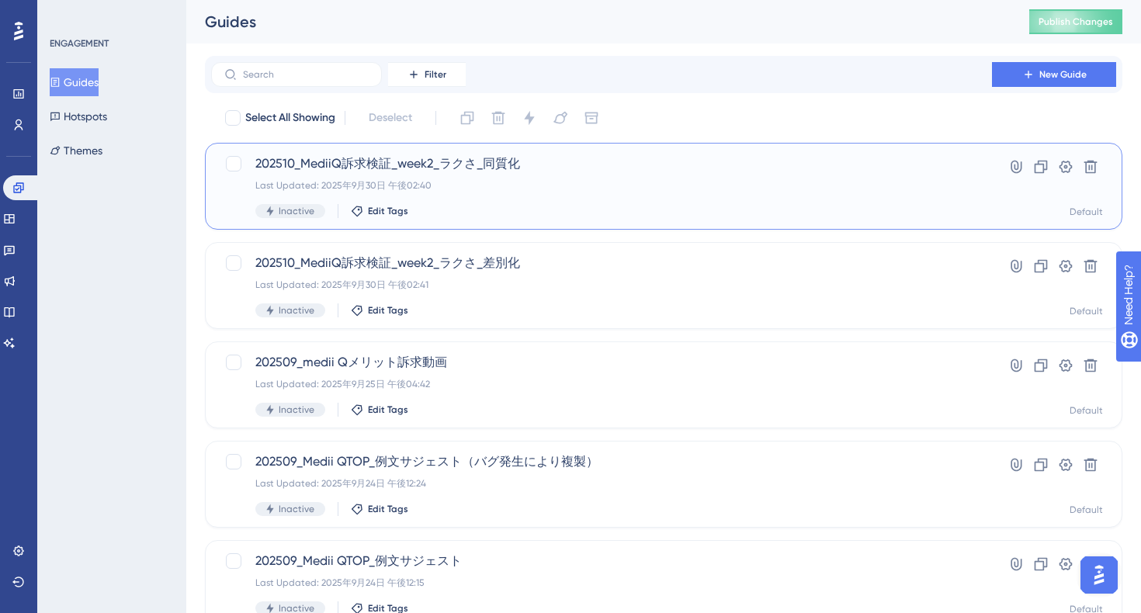
click at [596, 203] on div "202510_MediiQ訴求検証_week2_ラクさ_同質化 Last Updated: 2025年9月30日 午後02:40 Inactive Edit …" at bounding box center [601, 186] width 692 height 64
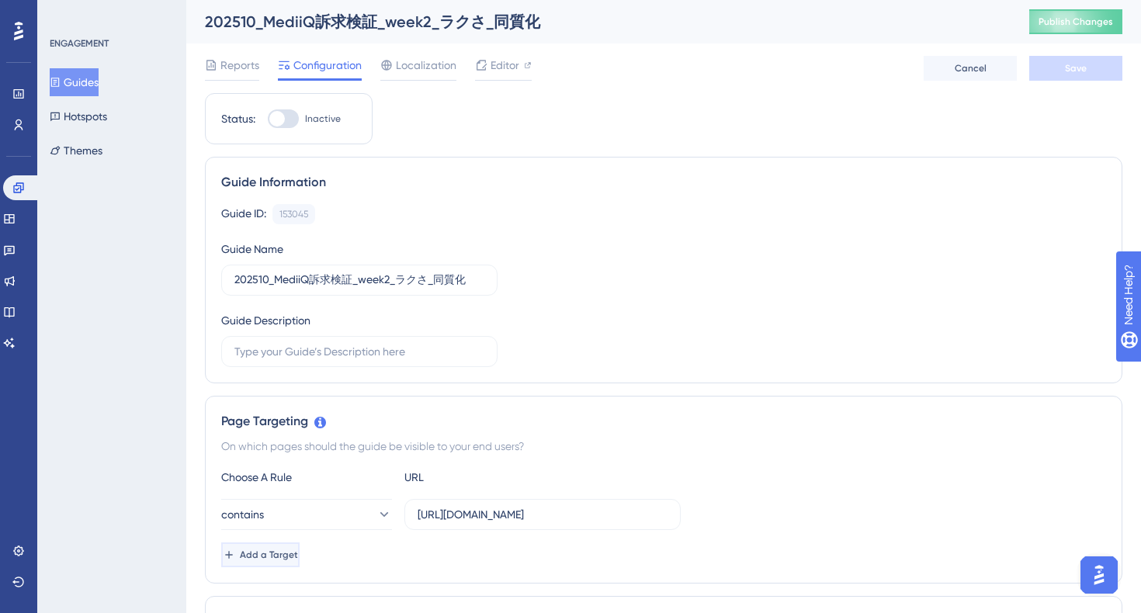
click at [298, 555] on span "Add a Target" at bounding box center [269, 555] width 58 height 12
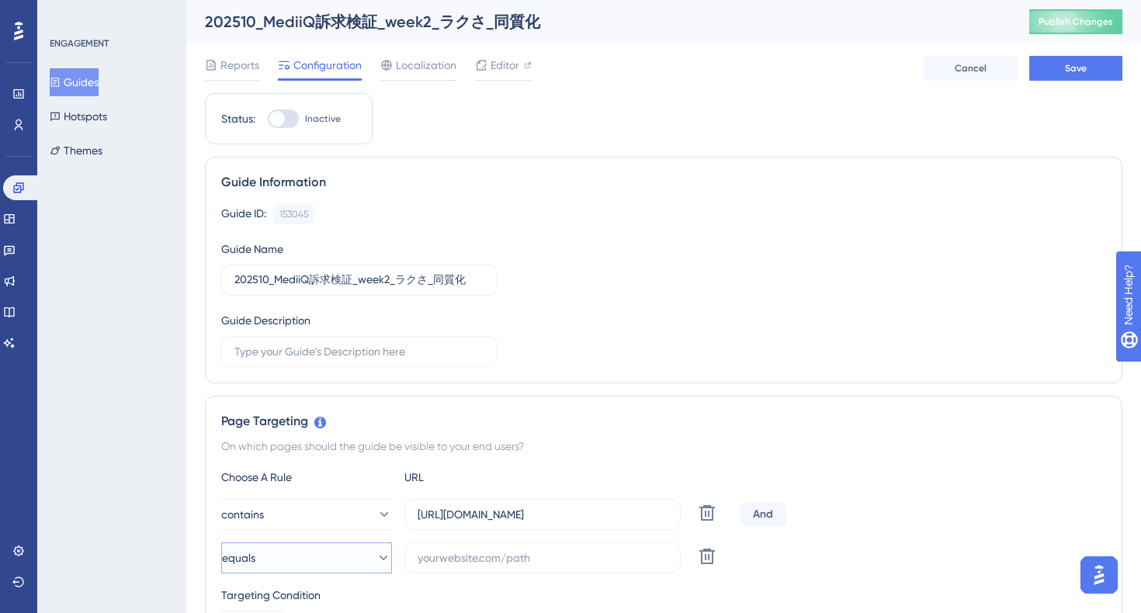
click at [352, 566] on button "equals" at bounding box center [306, 557] width 171 height 31
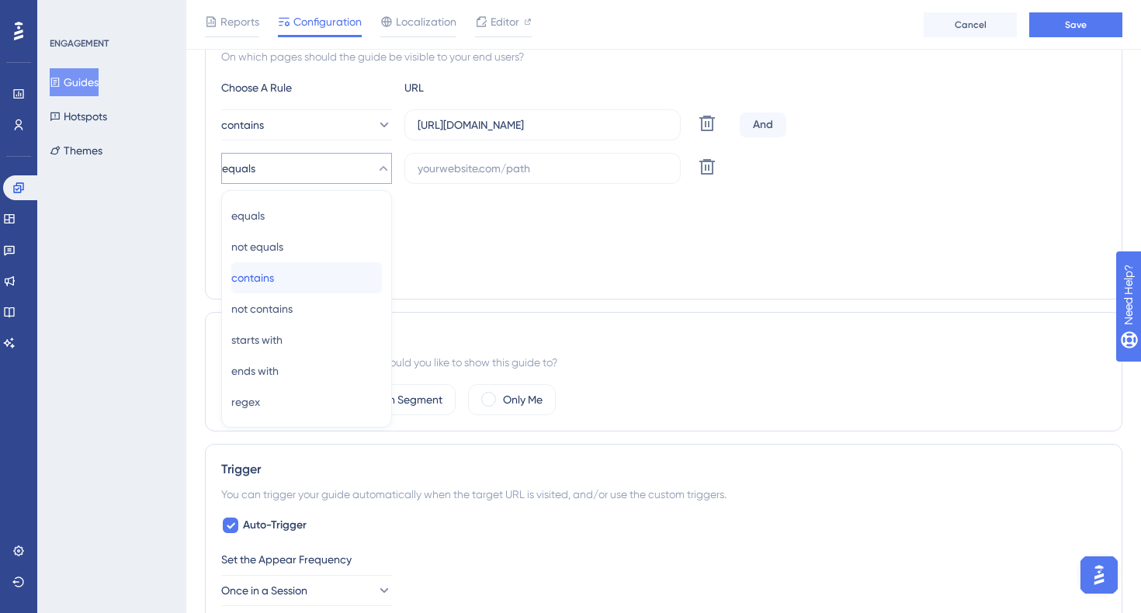
click at [308, 275] on div "contains contains" at bounding box center [306, 277] width 151 height 31
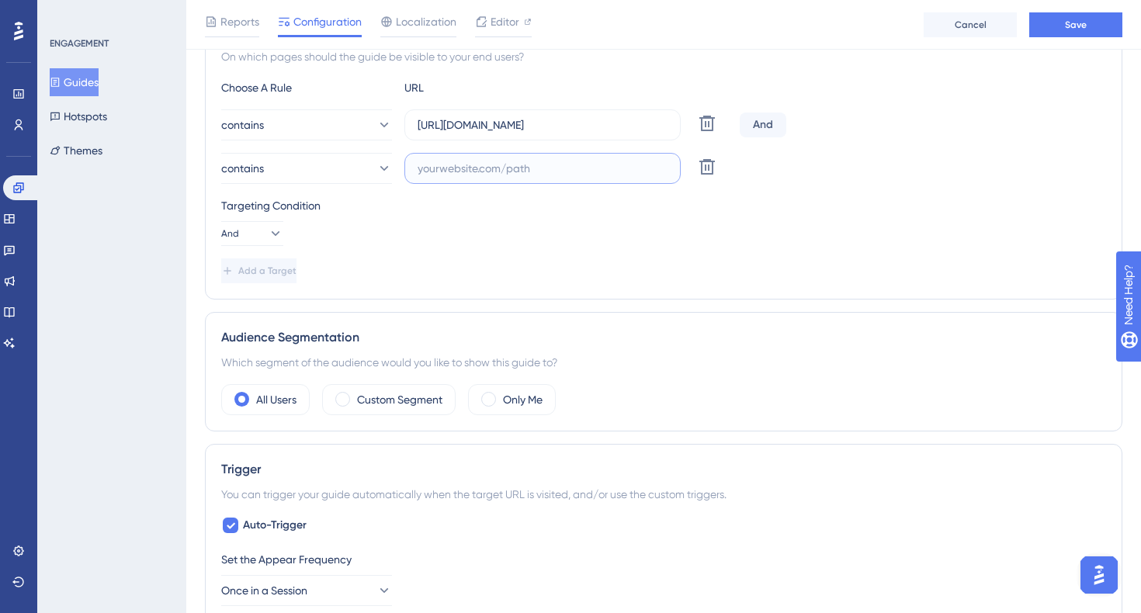
click at [504, 171] on input "text" at bounding box center [543, 168] width 250 height 17
paste input "20251001_usgd_ai_1_gen_spn_qtest-w2-b"
type input "20251001_usgd_ai_1_gen_spn_qtest-w2-b"
click at [599, 258] on div "Add a Target" at bounding box center [663, 270] width 885 height 25
click at [1086, 23] on button "Save" at bounding box center [1075, 24] width 93 height 25
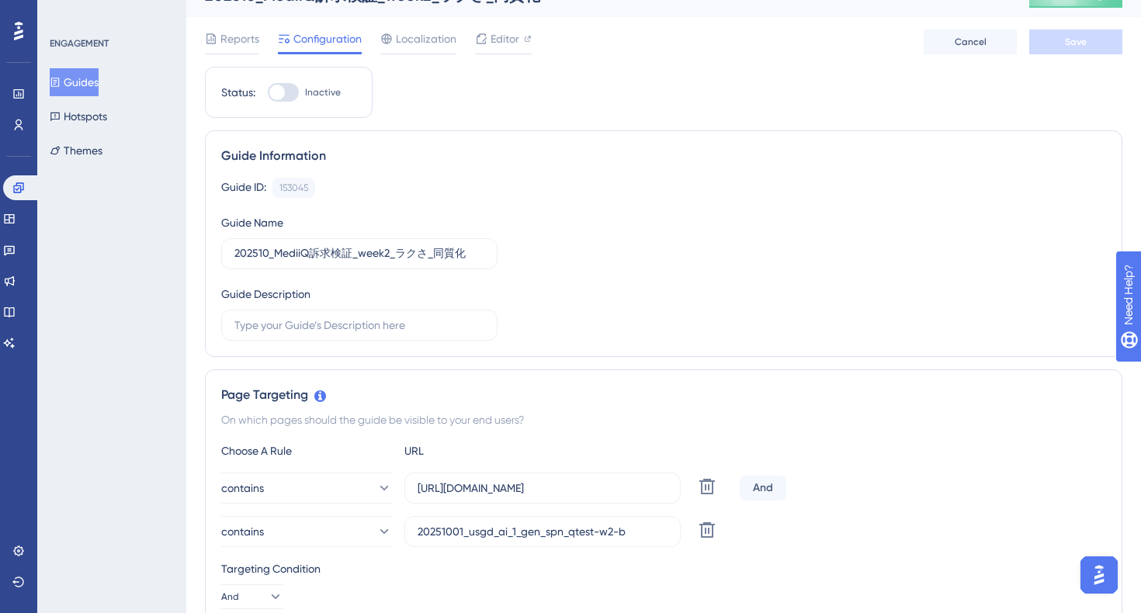
scroll to position [0, 0]
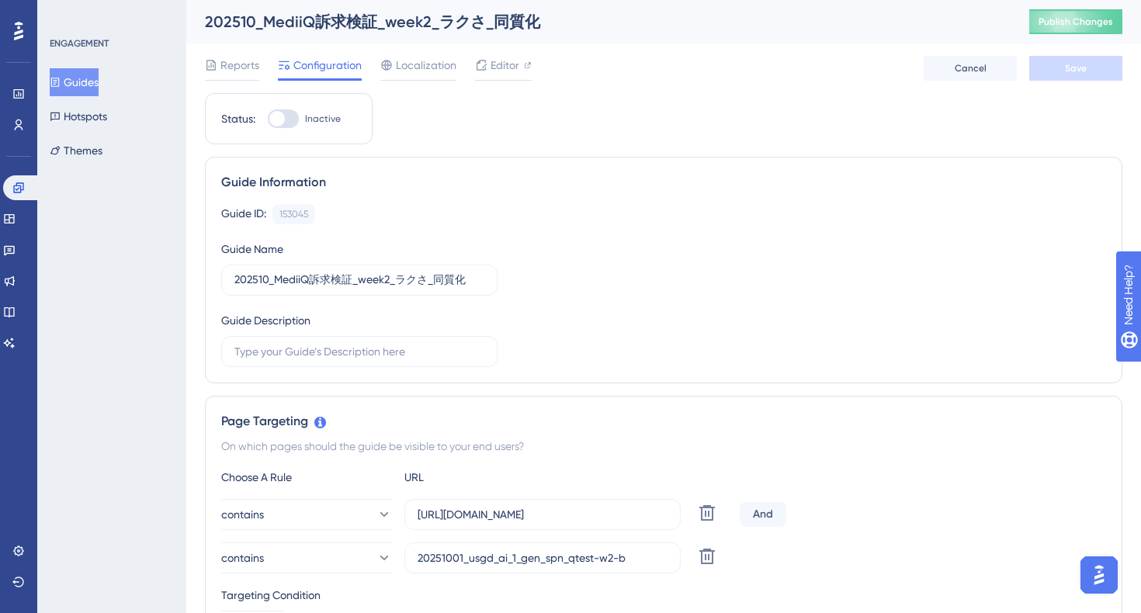
click at [286, 125] on div at bounding box center [283, 118] width 31 height 19
click at [268, 120] on input "Inactive" at bounding box center [267, 119] width 1 height 1
checkbox input "true"
click at [1048, 76] on button "Save" at bounding box center [1075, 68] width 93 height 25
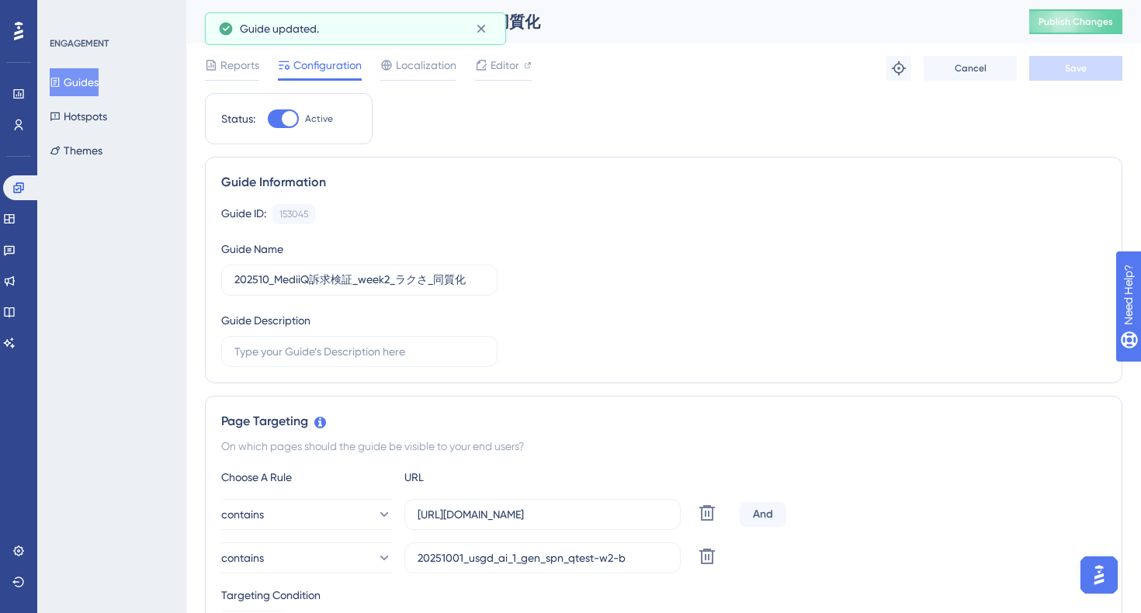
click at [99, 80] on button "Guides" at bounding box center [74, 82] width 49 height 28
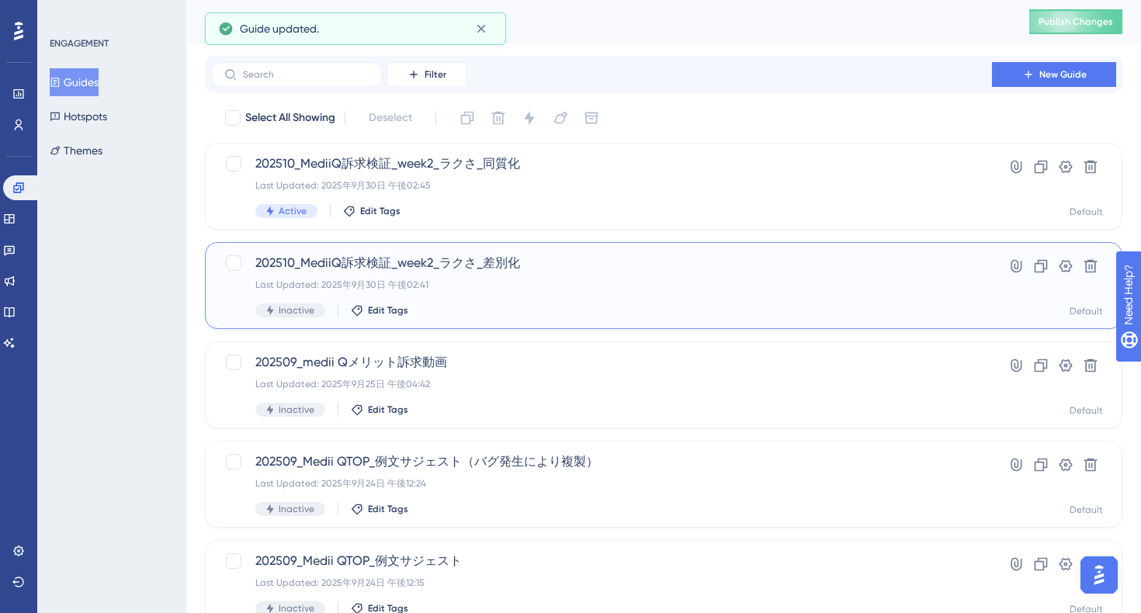
click at [609, 286] on div "Last Updated: 2025年9月30日 午後02:41" at bounding box center [601, 285] width 692 height 12
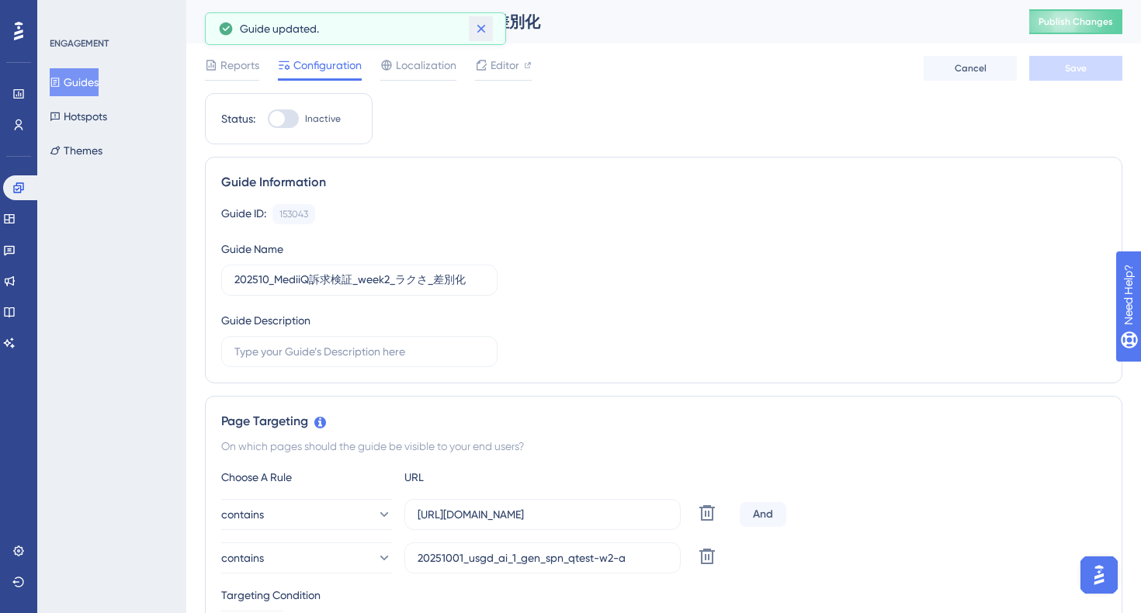
click at [479, 29] on icon at bounding box center [481, 29] width 9 height 9
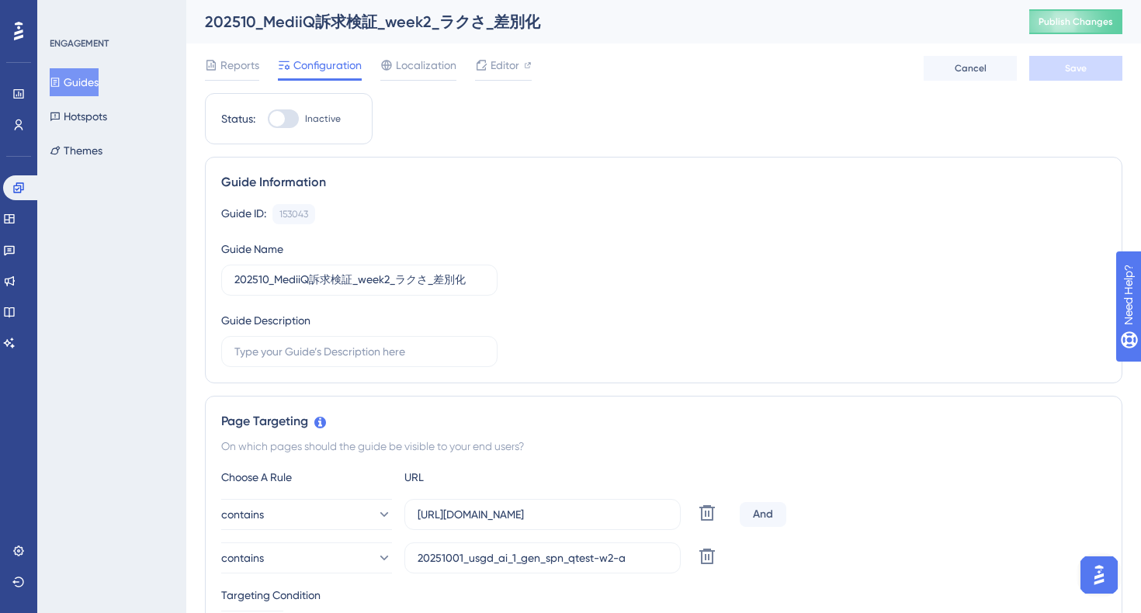
click at [289, 120] on div at bounding box center [283, 118] width 31 height 19
click at [268, 120] on input "Inactive" at bounding box center [267, 119] width 1 height 1
checkbox input "true"
click at [1077, 71] on span "Save" at bounding box center [1076, 68] width 22 height 12
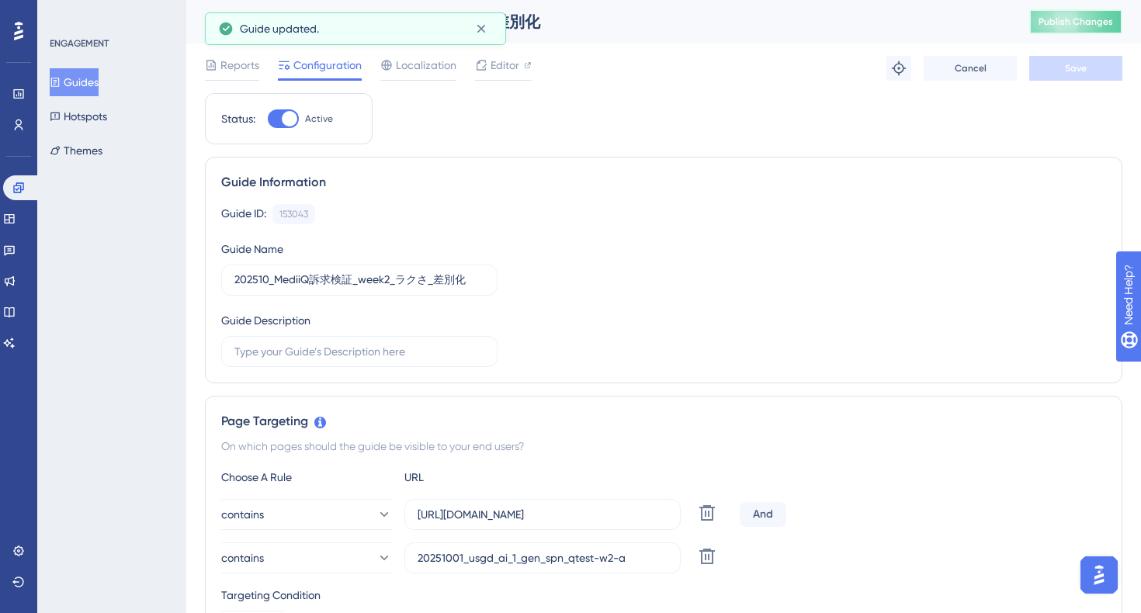
click at [1060, 24] on span "Publish Changes" at bounding box center [1075, 22] width 75 height 12
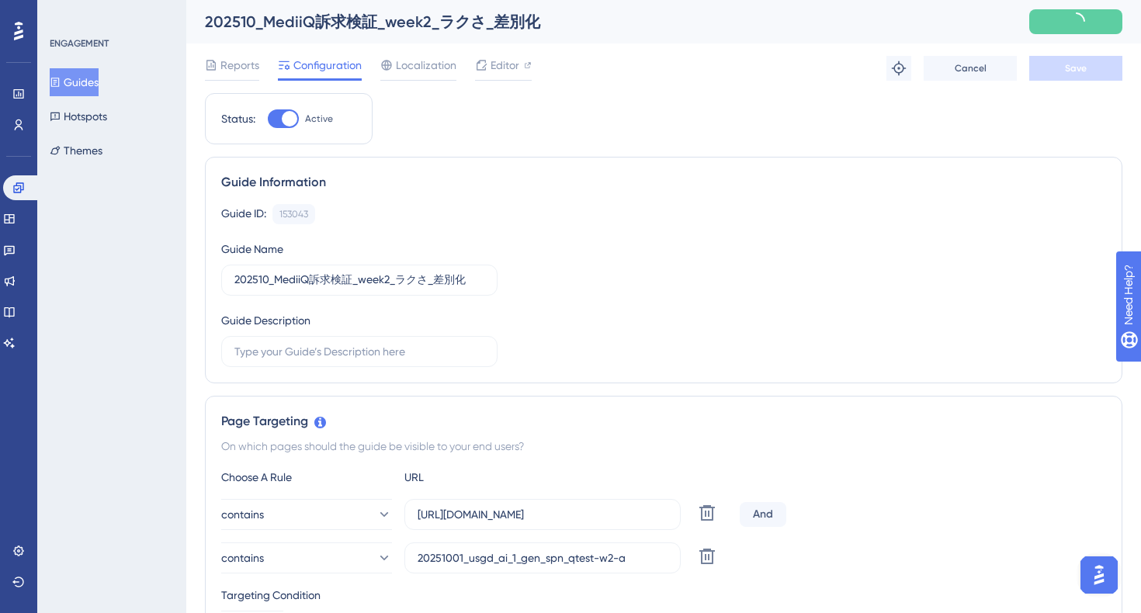
click at [94, 89] on button "Guides" at bounding box center [74, 82] width 49 height 28
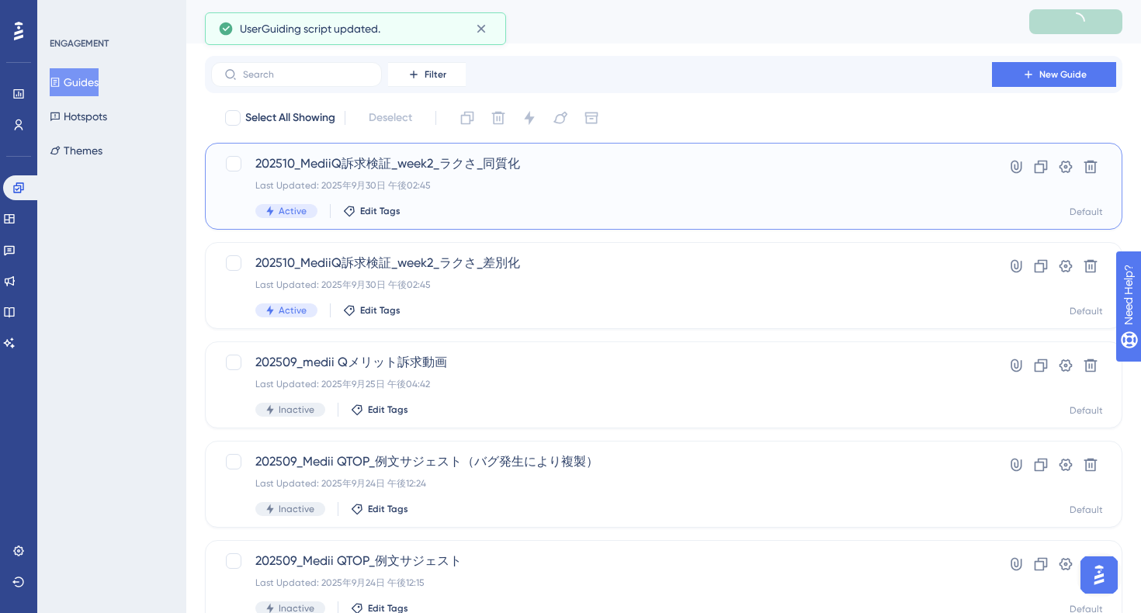
click at [522, 201] on div "202510_MediiQ訴求検証_week2_ラクさ_同質化 Last Updated: 2025年9月30日 午後02:45 Active Edit Ta…" at bounding box center [601, 186] width 692 height 64
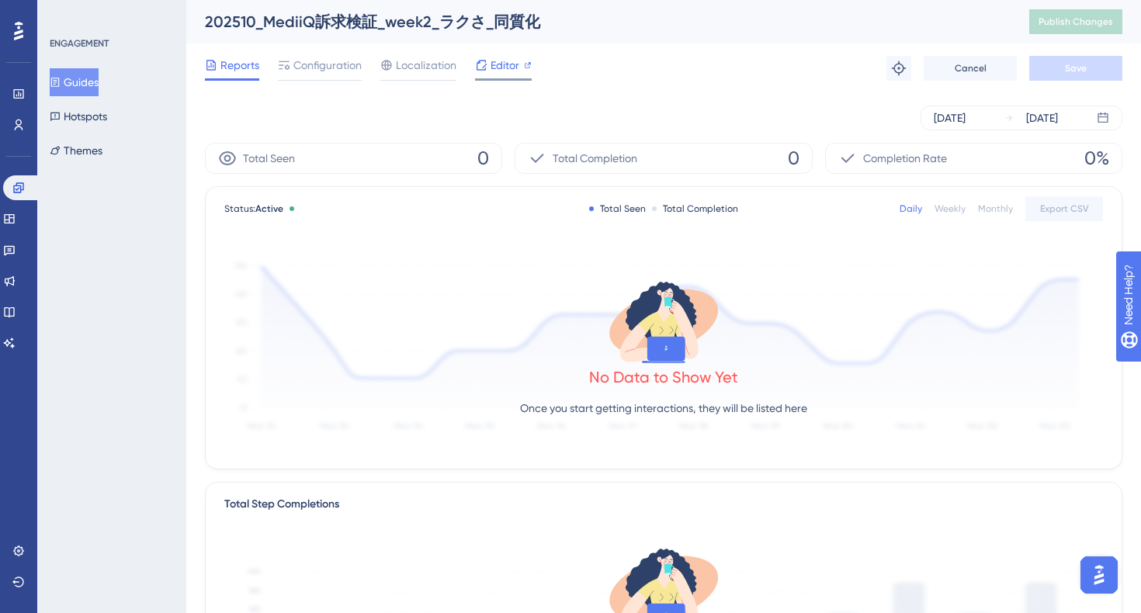
click at [500, 63] on span "Editor" at bounding box center [504, 65] width 29 height 19
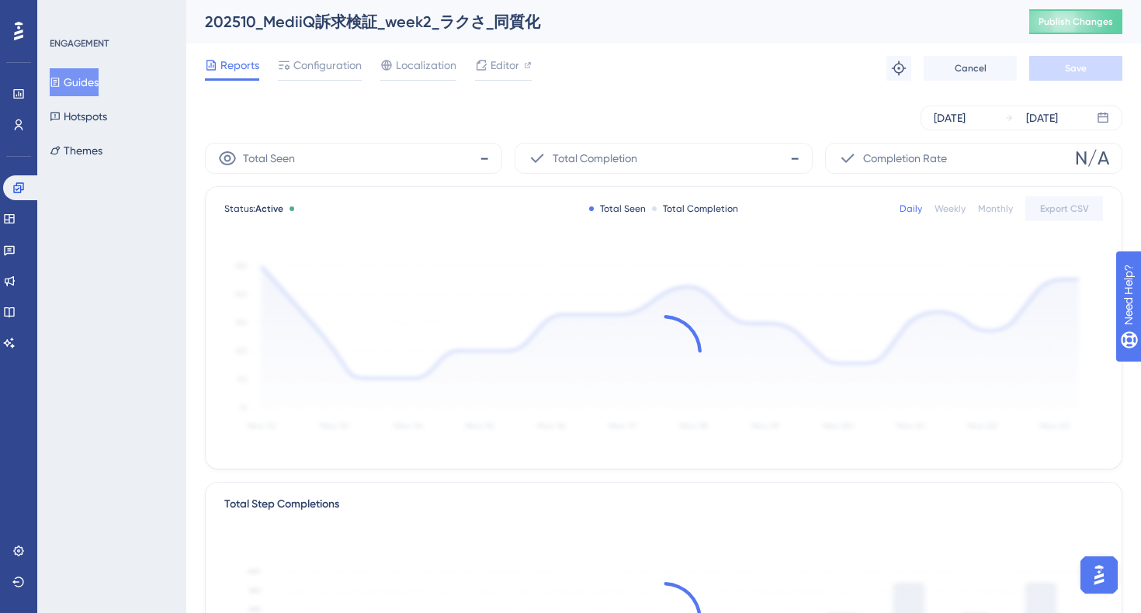
click at [85, 83] on button "Guides" at bounding box center [74, 82] width 49 height 28
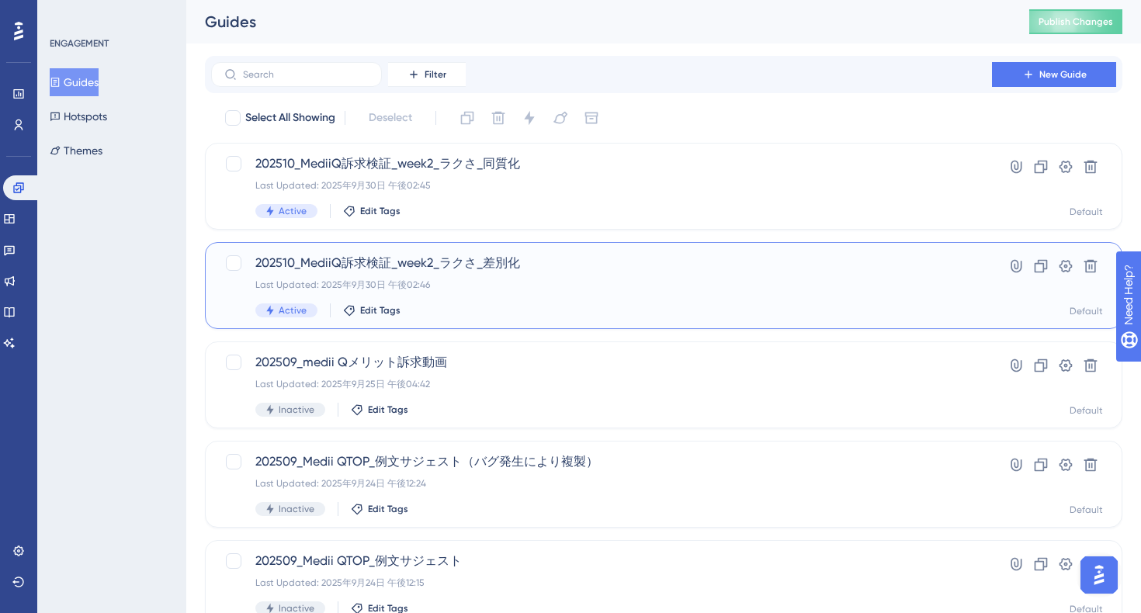
click at [531, 269] on span "202510_MediiQ訴求検証_week2_ラクさ_差別化" at bounding box center [601, 263] width 692 height 19
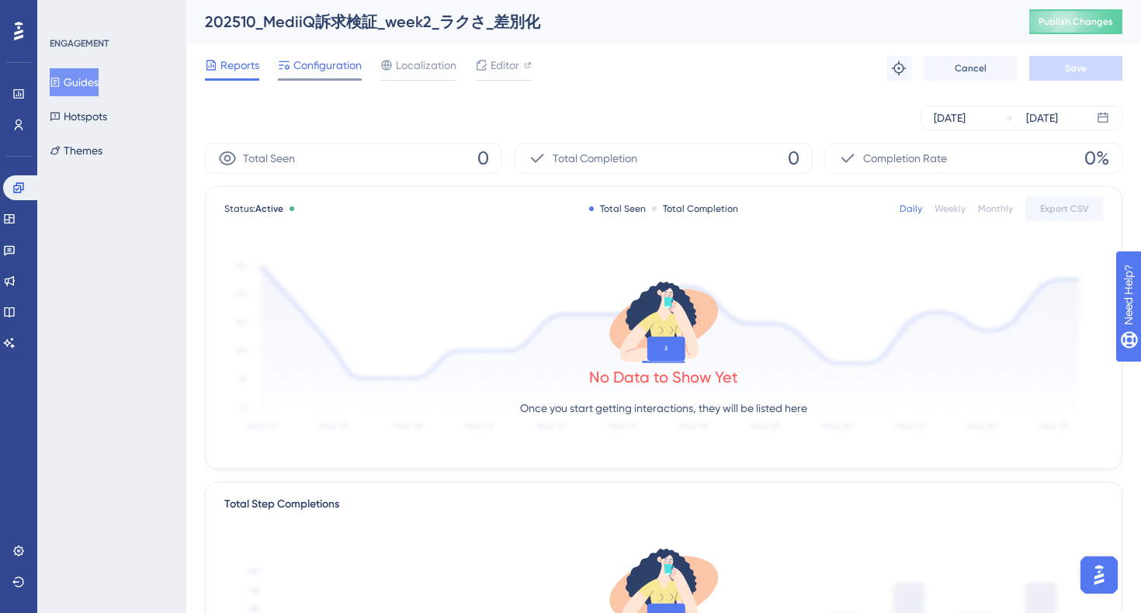
click at [336, 68] on span "Configuration" at bounding box center [327, 65] width 68 height 19
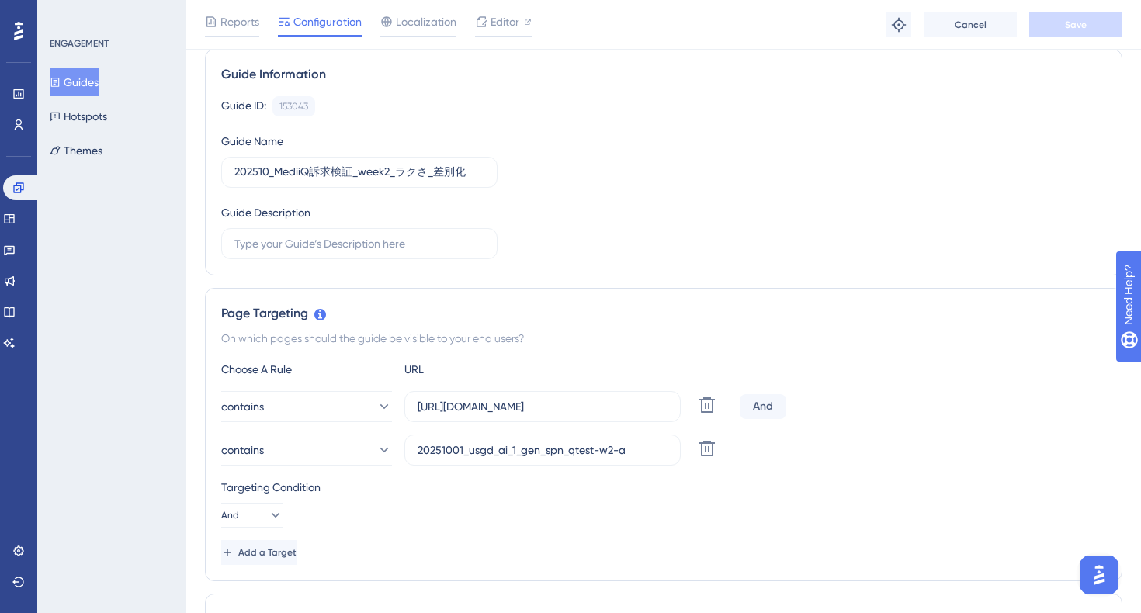
scroll to position [116, 0]
click at [86, 89] on button "Guides" at bounding box center [74, 82] width 49 height 28
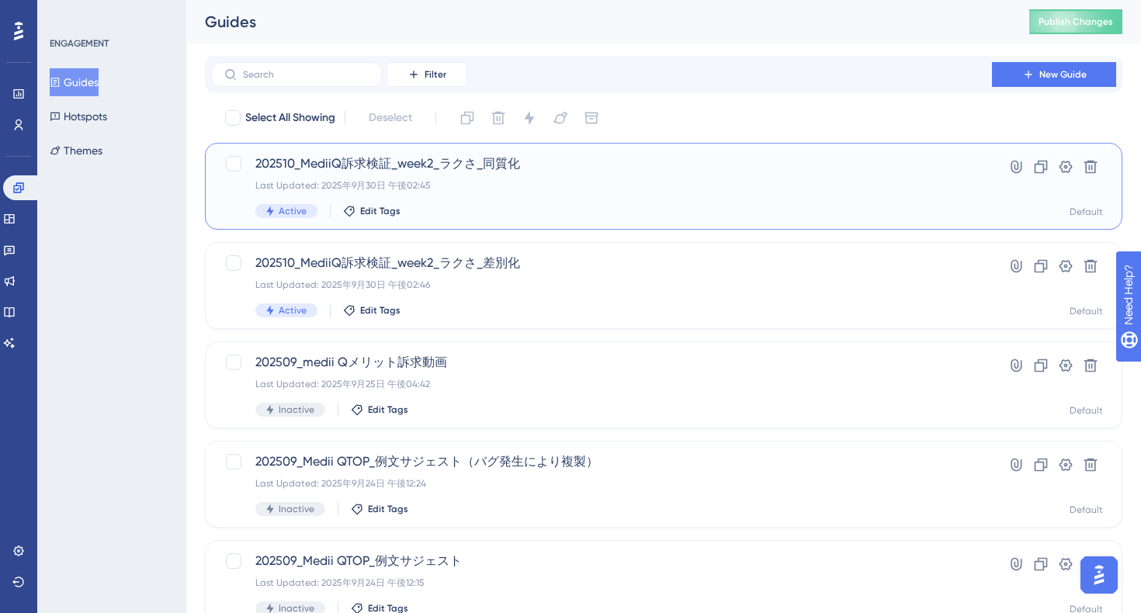
click at [563, 199] on div "202510_MediiQ訴求検証_week2_ラクさ_同質化 Last Updated: 2025年9月30日 午後02:45 Active Edit Ta…" at bounding box center [601, 186] width 692 height 64
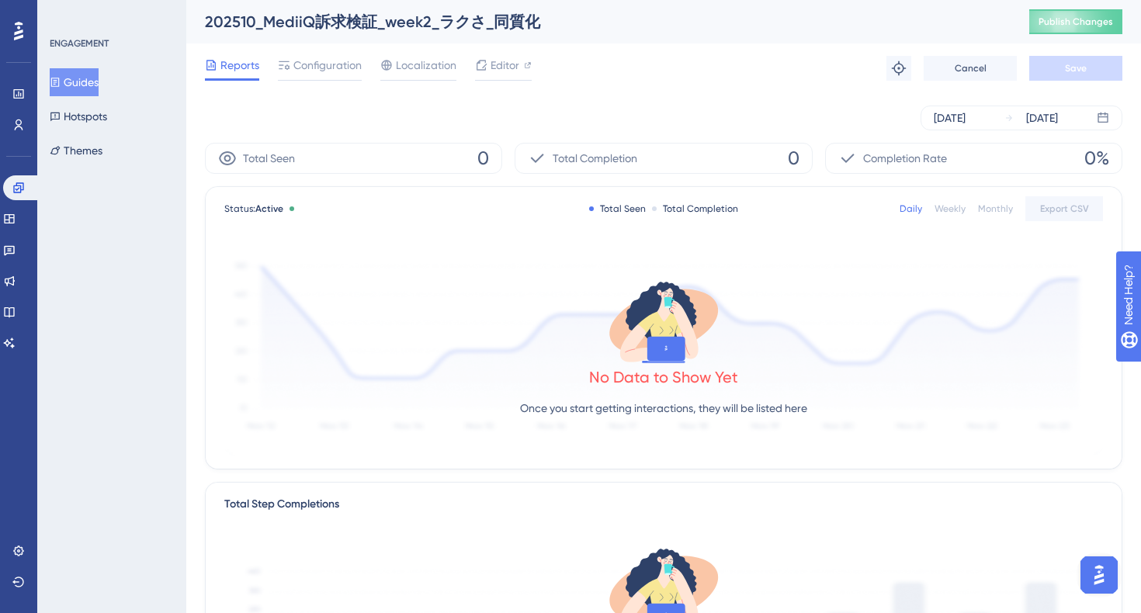
scroll to position [59, 0]
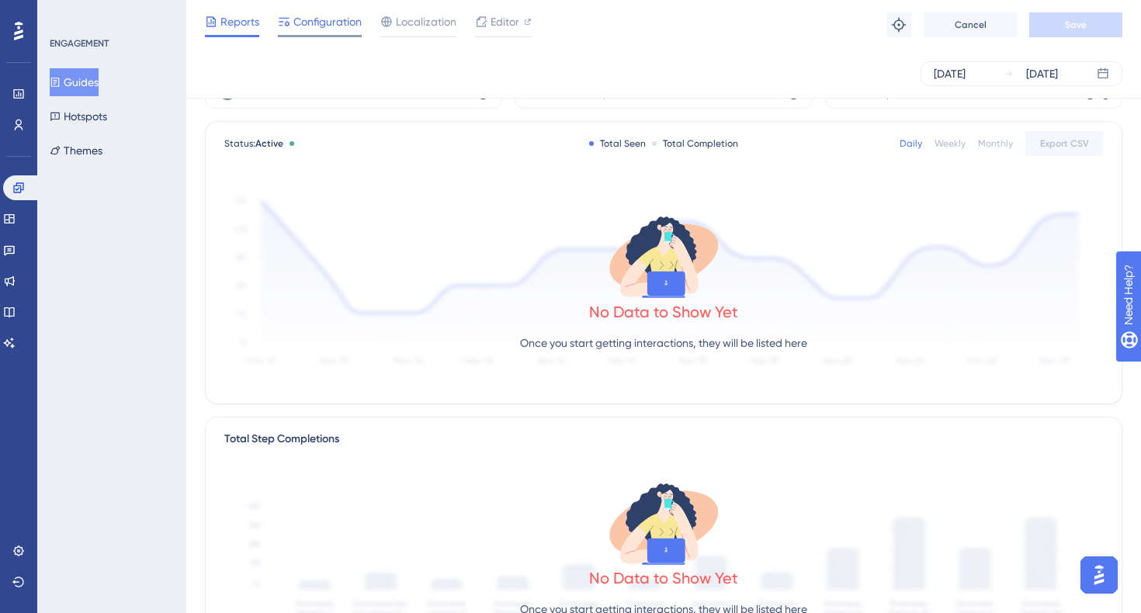
click at [341, 35] on div at bounding box center [320, 36] width 84 height 2
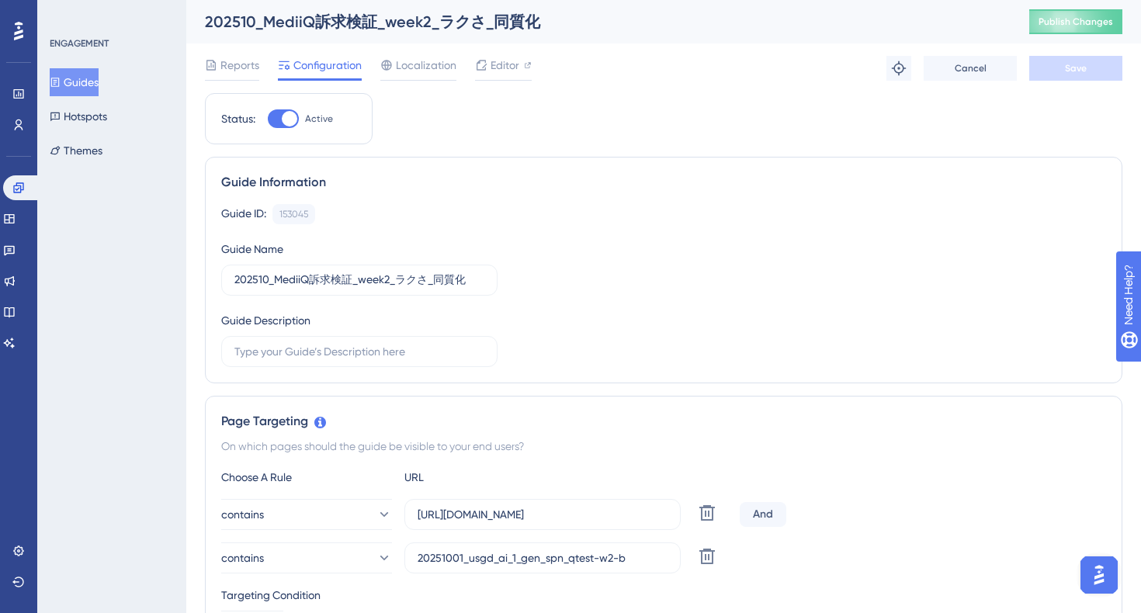
click at [98, 80] on button "Guides" at bounding box center [74, 82] width 49 height 28
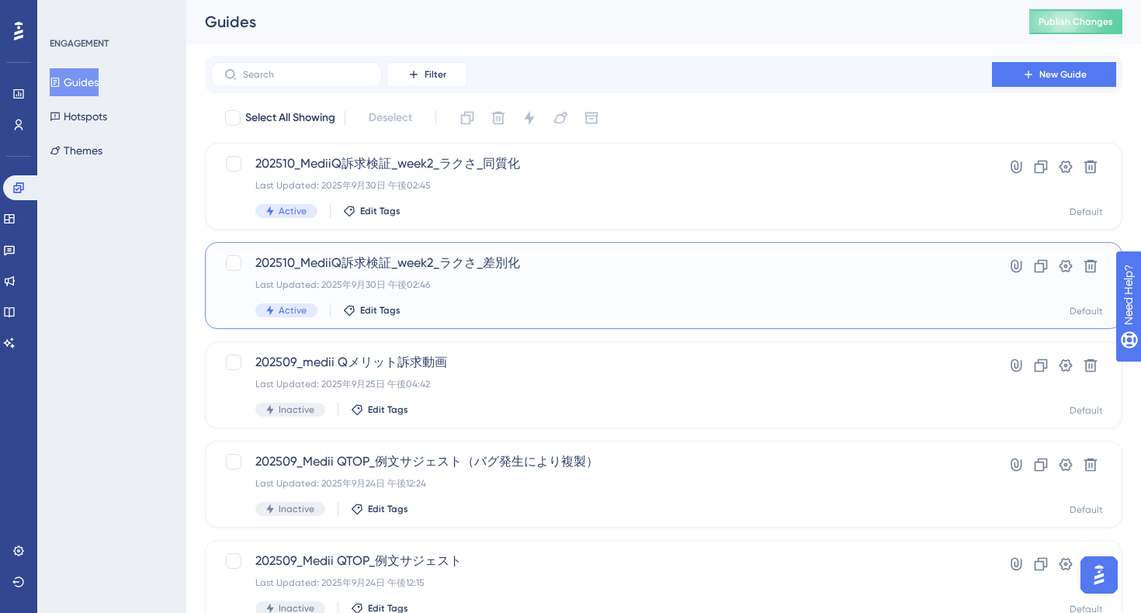
click at [642, 276] on div "202510_MediiQ訴求検証_week2_ラクさ_差別化 Last Updated: 2025年9月30日 午後02:46 Active Edit Ta…" at bounding box center [601, 286] width 692 height 64
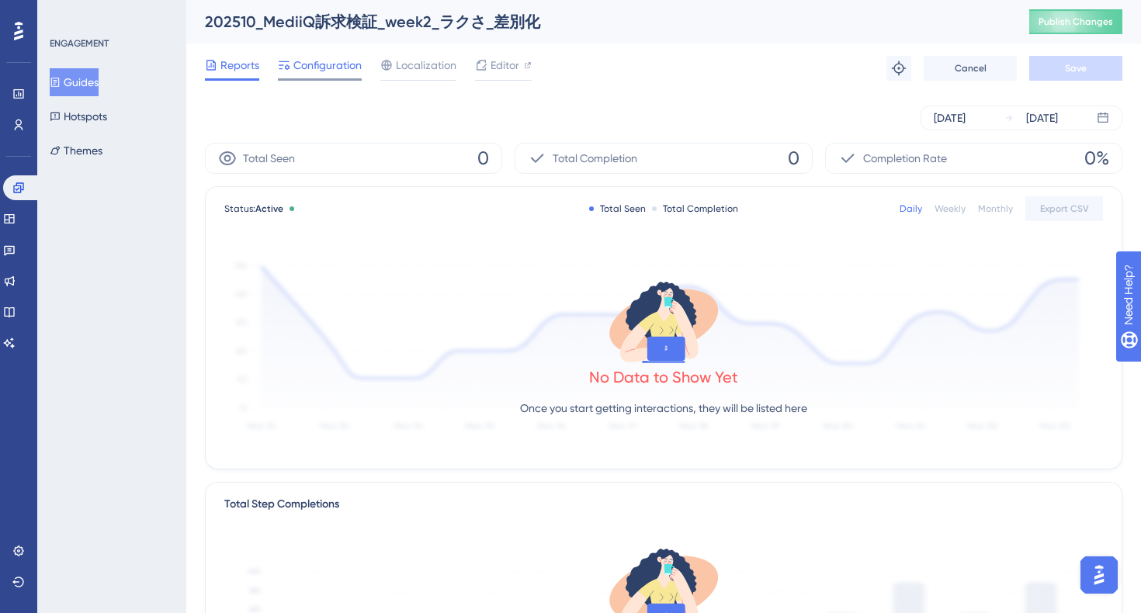
click at [321, 68] on span "Configuration" at bounding box center [327, 65] width 68 height 19
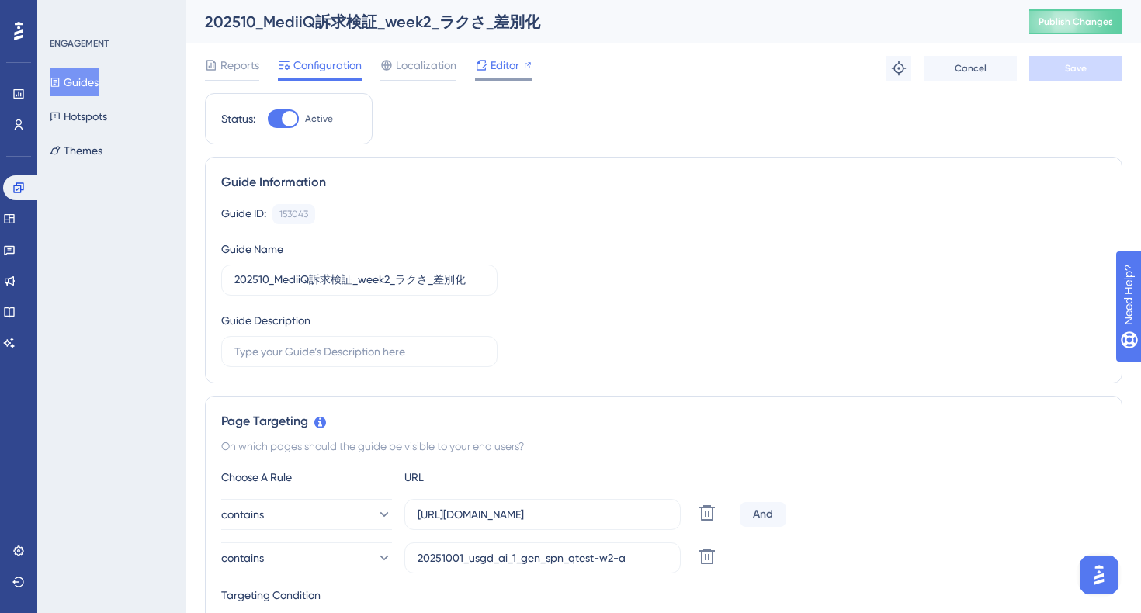
click at [499, 72] on span "Editor" at bounding box center [504, 65] width 29 height 19
